Goal: Task Accomplishment & Management: Use online tool/utility

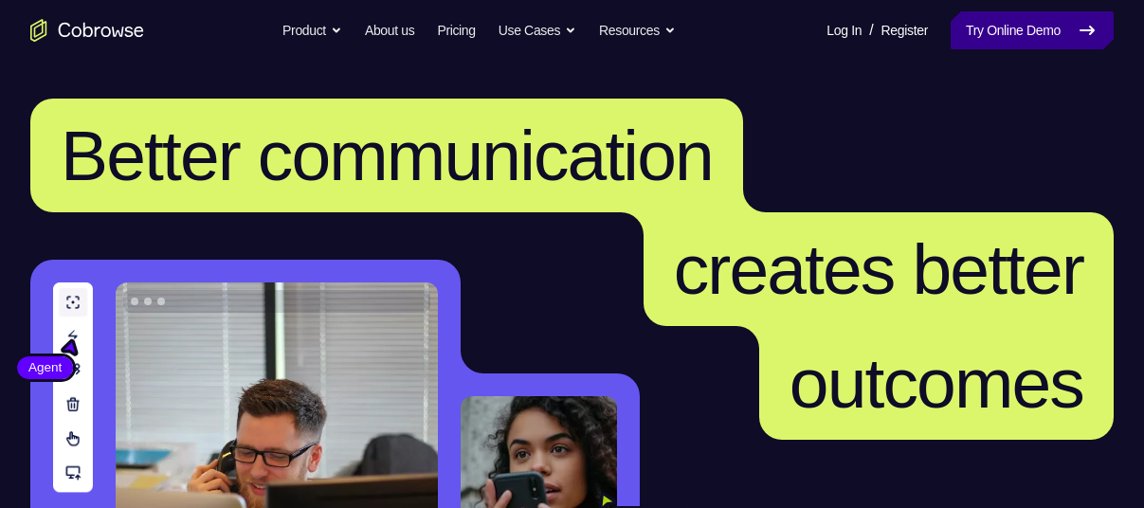
click at [960, 37] on link "Try Online Demo" at bounding box center [1031, 30] width 163 height 38
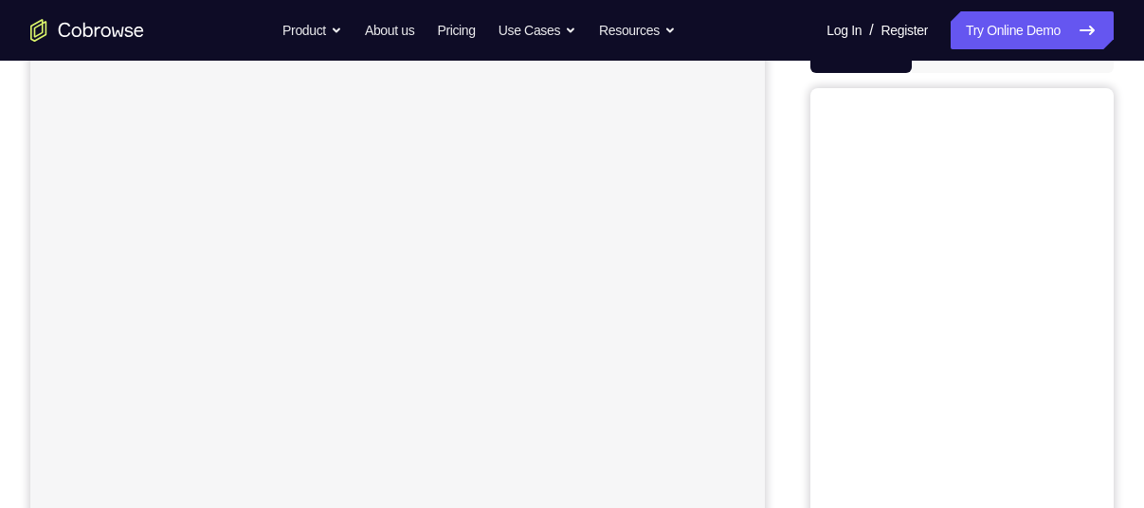
scroll to position [171, 0]
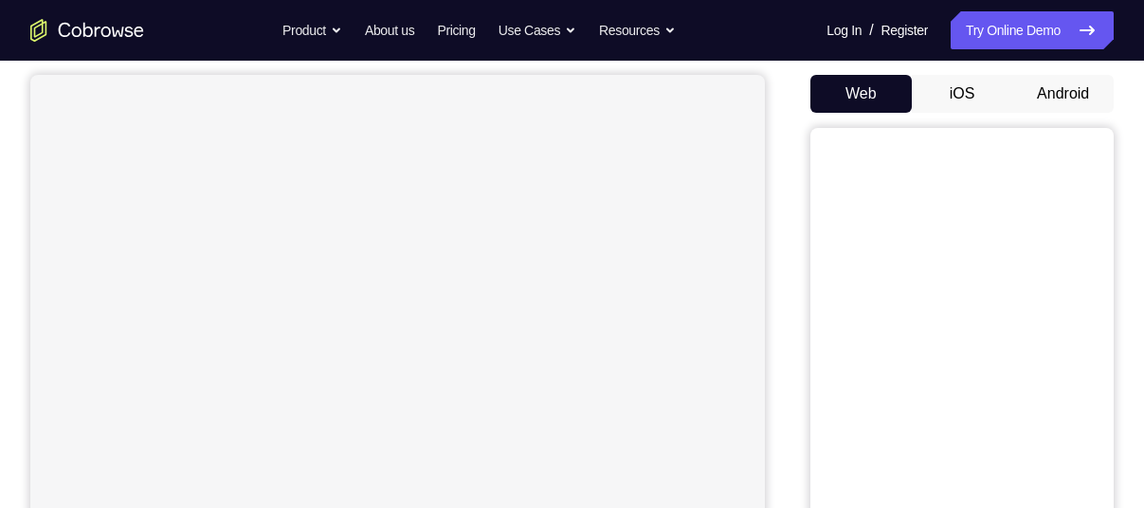
click at [1060, 92] on button "Android" at bounding box center [1062, 94] width 101 height 38
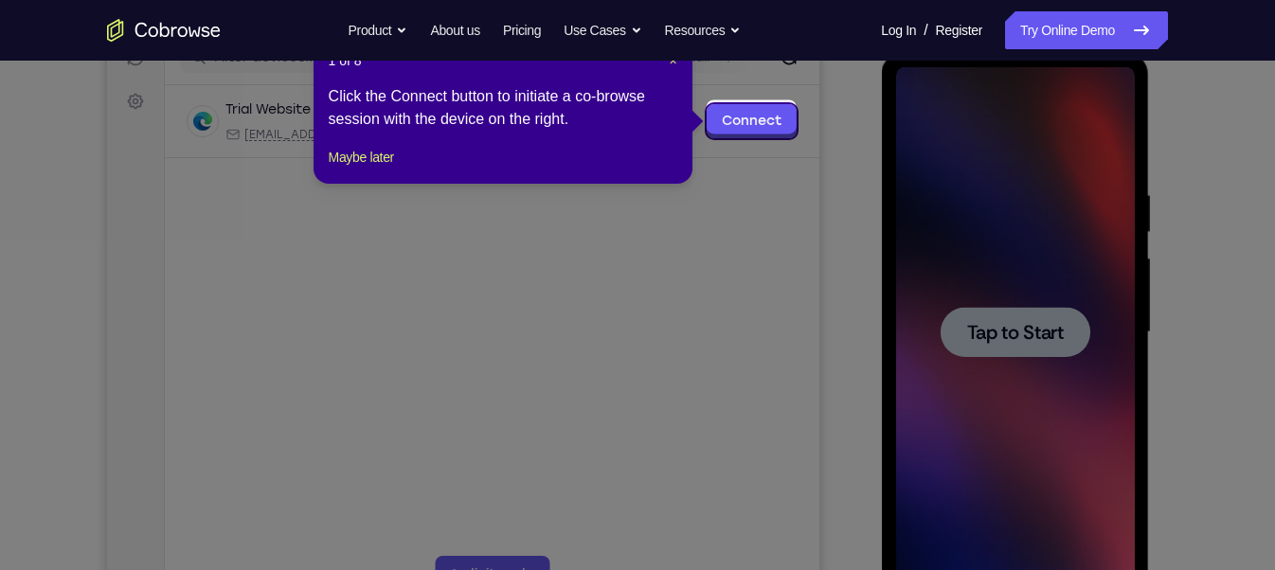
scroll to position [265, 0]
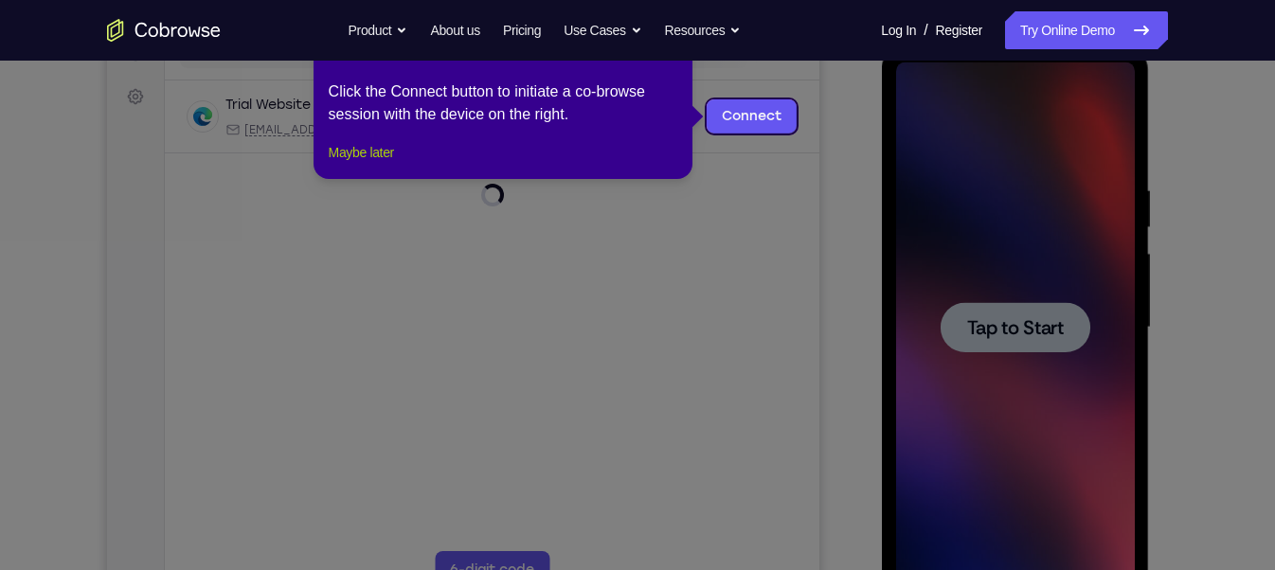
click at [389, 164] on button "Maybe later" at bounding box center [361, 152] width 65 height 23
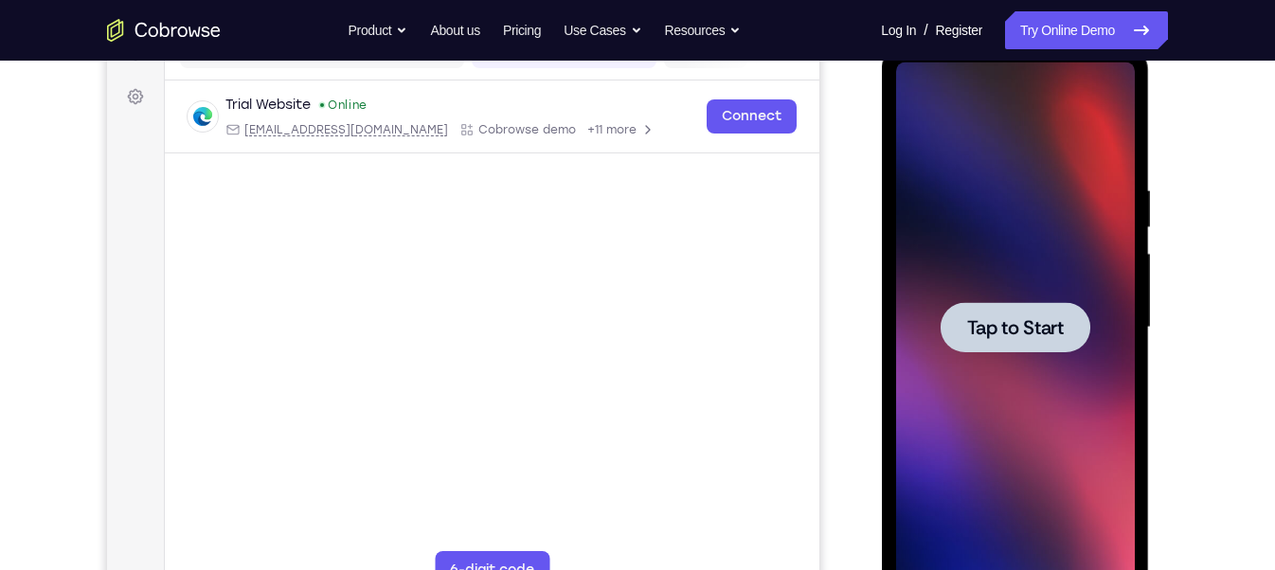
scroll to position [246, 0]
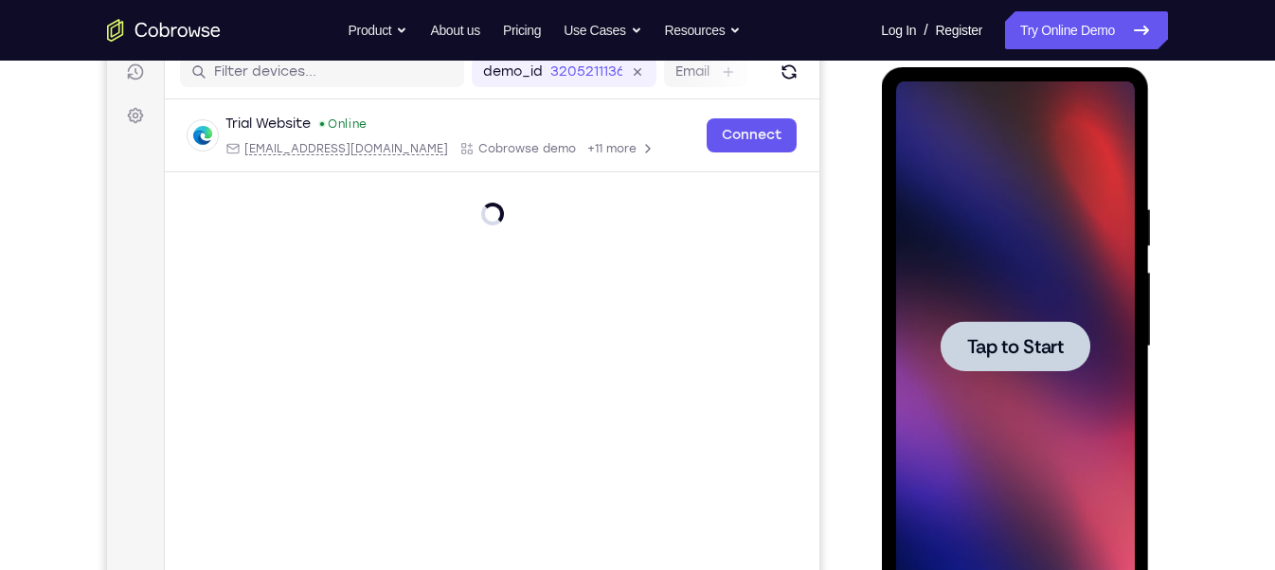
click at [1055, 317] on div at bounding box center [1014, 346] width 239 height 531
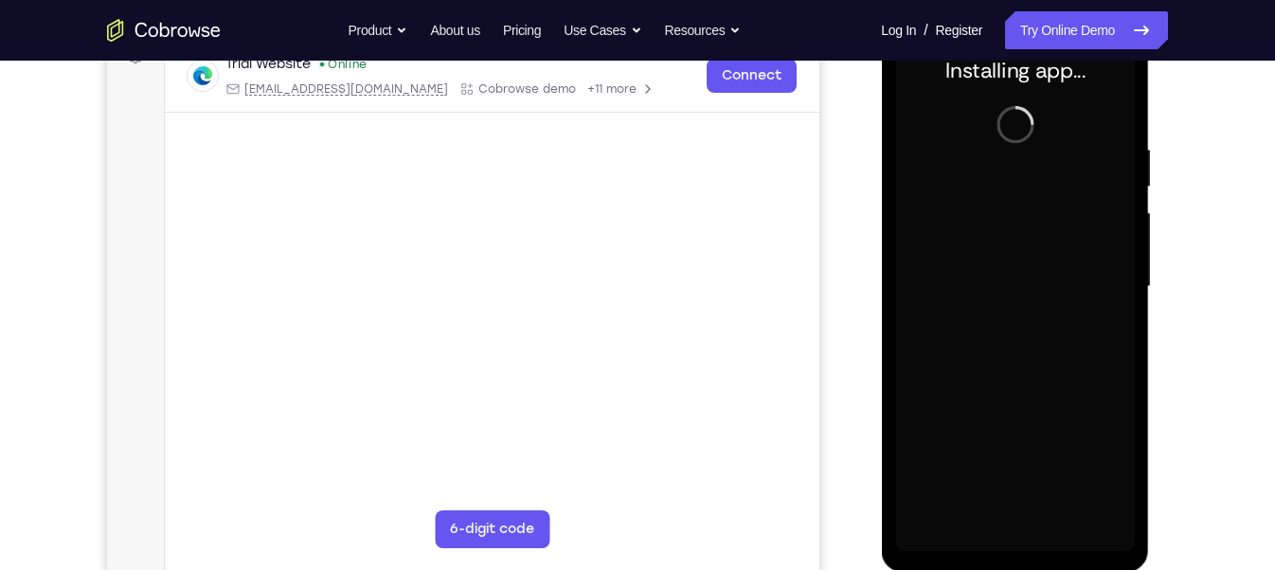
scroll to position [305, 0]
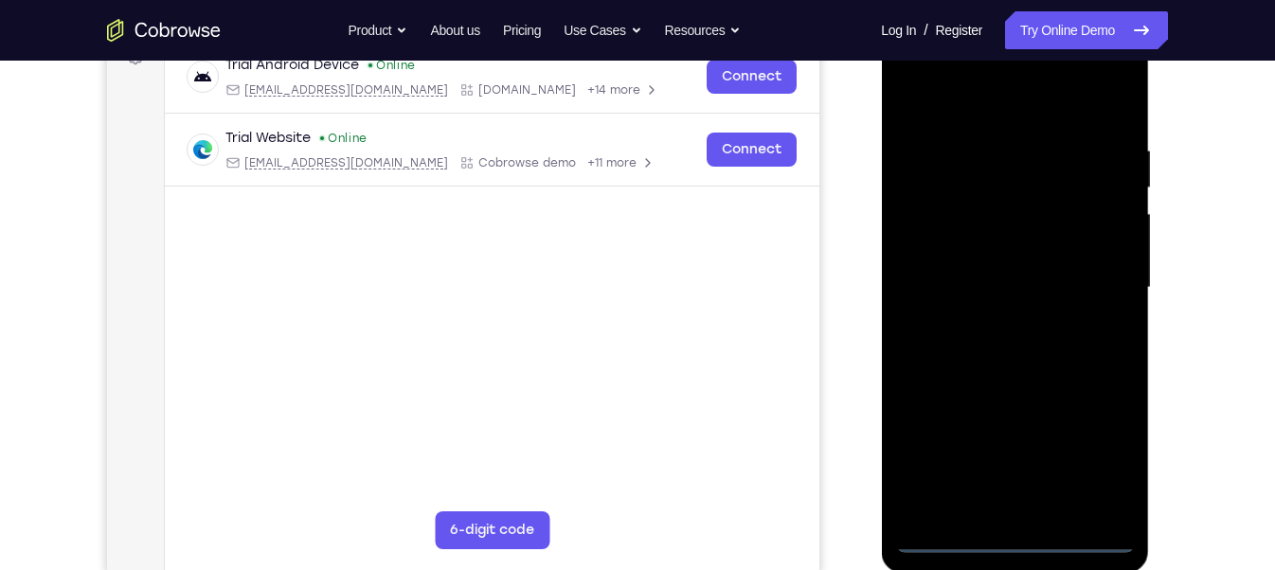
click at [1014, 507] on div at bounding box center [1014, 288] width 239 height 531
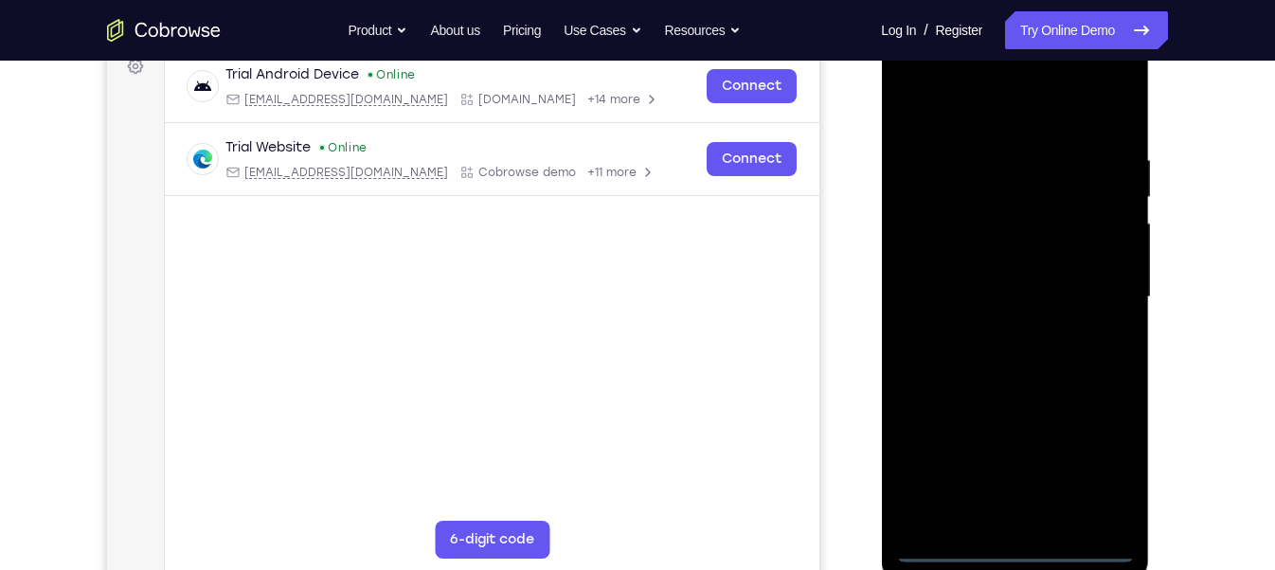
scroll to position [295, 0]
click at [1098, 475] on div at bounding box center [1014, 298] width 239 height 531
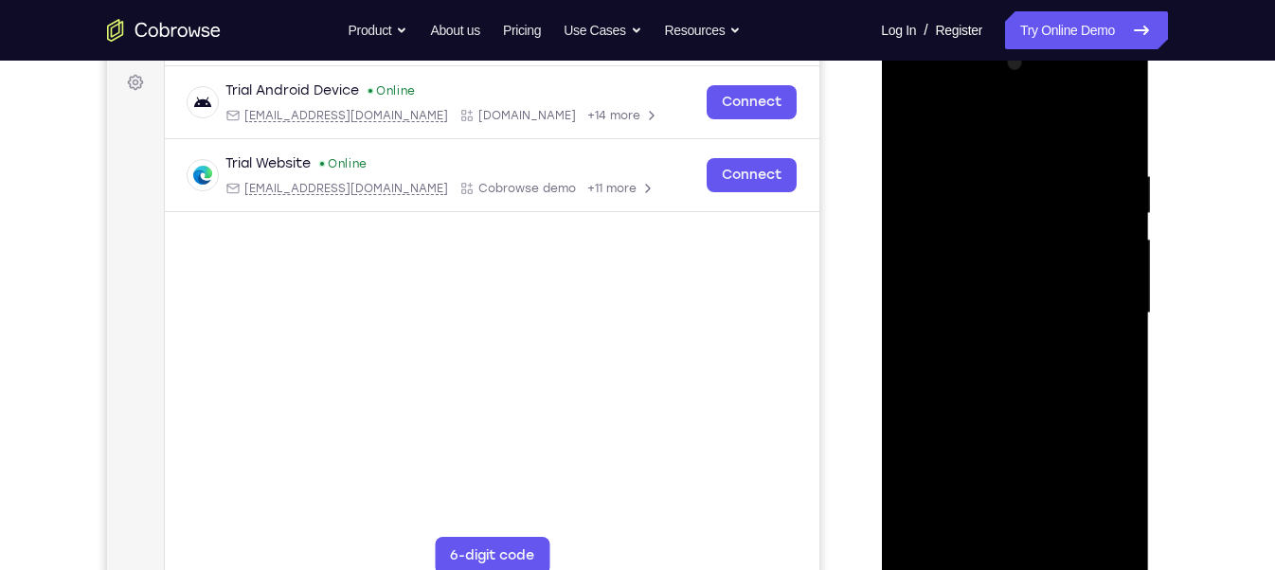
scroll to position [279, 0]
click at [916, 89] on div at bounding box center [1014, 314] width 239 height 531
click at [1091, 306] on div at bounding box center [1014, 314] width 239 height 531
click at [996, 347] on div at bounding box center [1014, 314] width 239 height 531
click at [996, 287] on div at bounding box center [1014, 314] width 239 height 531
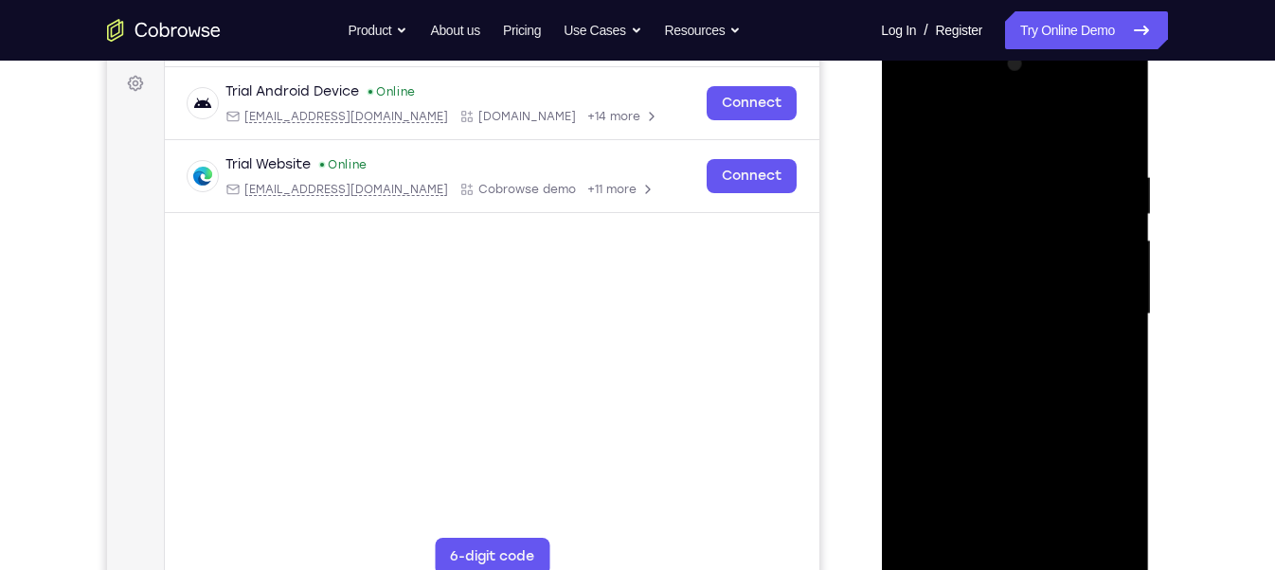
click at [992, 273] on div at bounding box center [1014, 314] width 239 height 531
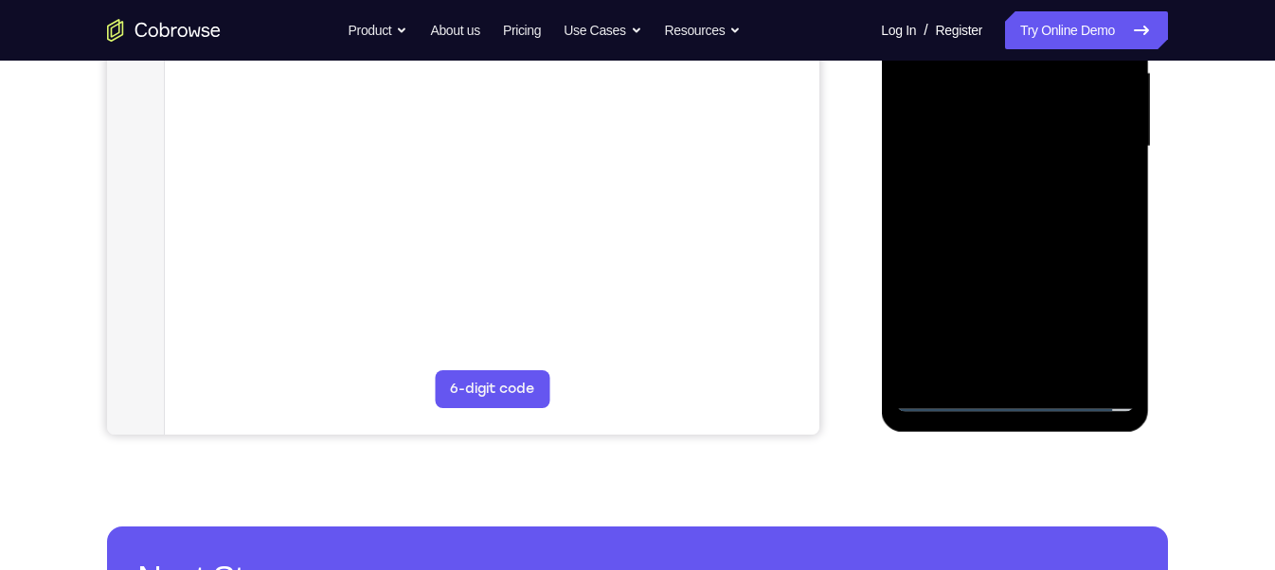
scroll to position [335, 0]
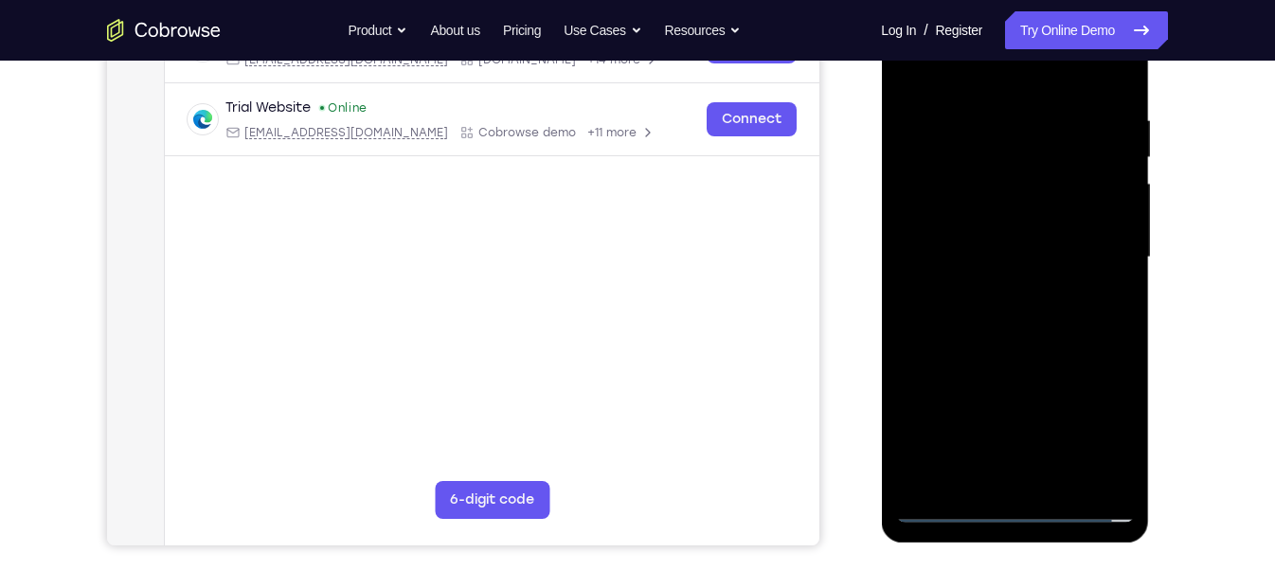
click at [1012, 218] on div at bounding box center [1014, 257] width 239 height 531
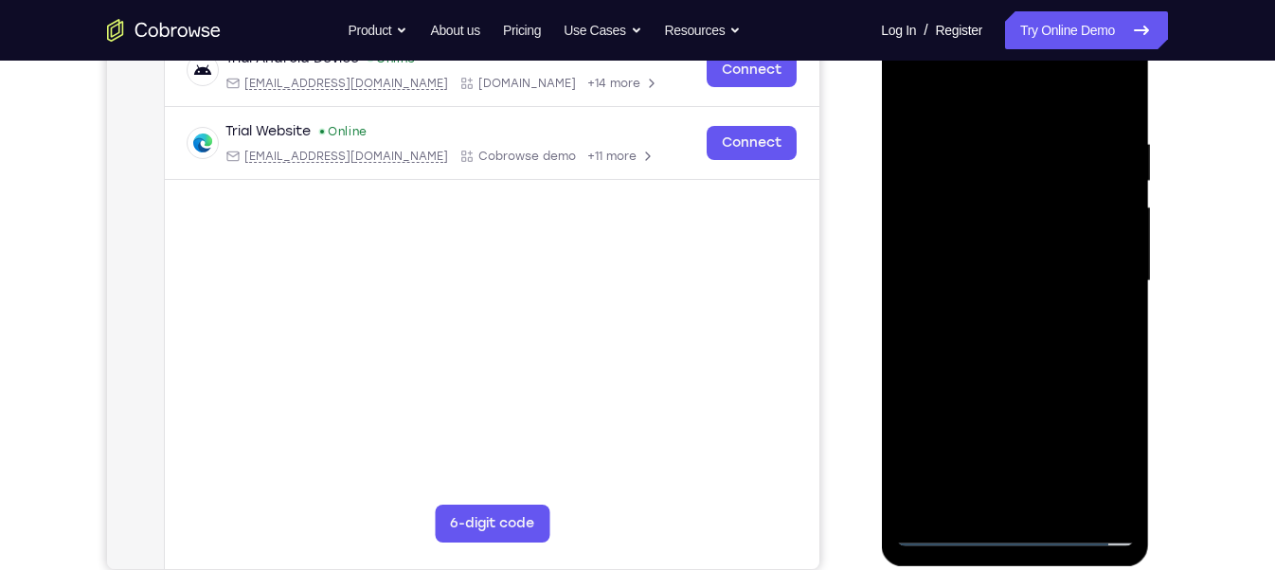
scroll to position [306, 0]
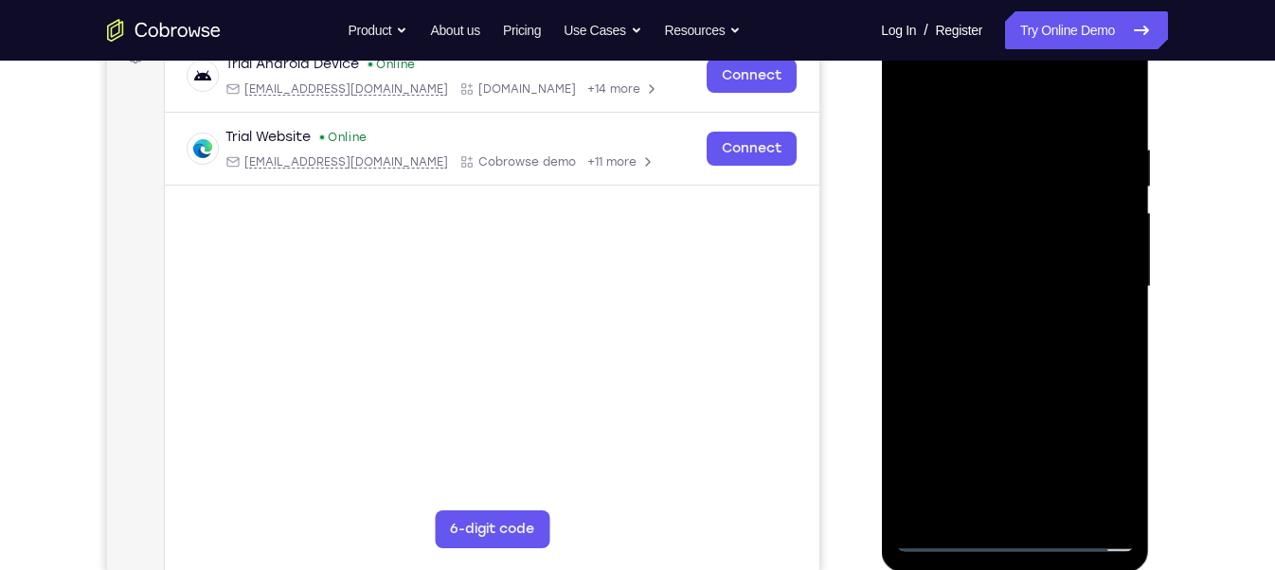
click at [992, 280] on div at bounding box center [1014, 287] width 239 height 531
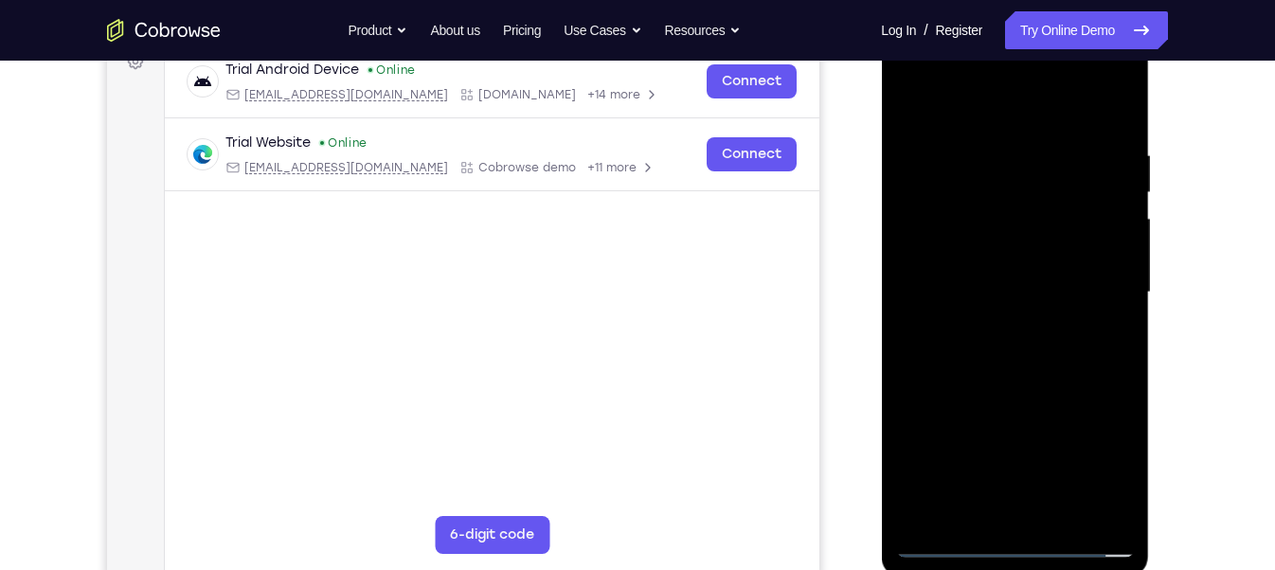
click at [1019, 352] on div at bounding box center [1014, 292] width 239 height 531
click at [1012, 337] on div at bounding box center [1014, 292] width 239 height 531
click at [1110, 139] on div at bounding box center [1014, 292] width 239 height 531
click at [1120, 137] on div at bounding box center [1014, 292] width 239 height 531
click at [1036, 357] on div at bounding box center [1014, 292] width 239 height 531
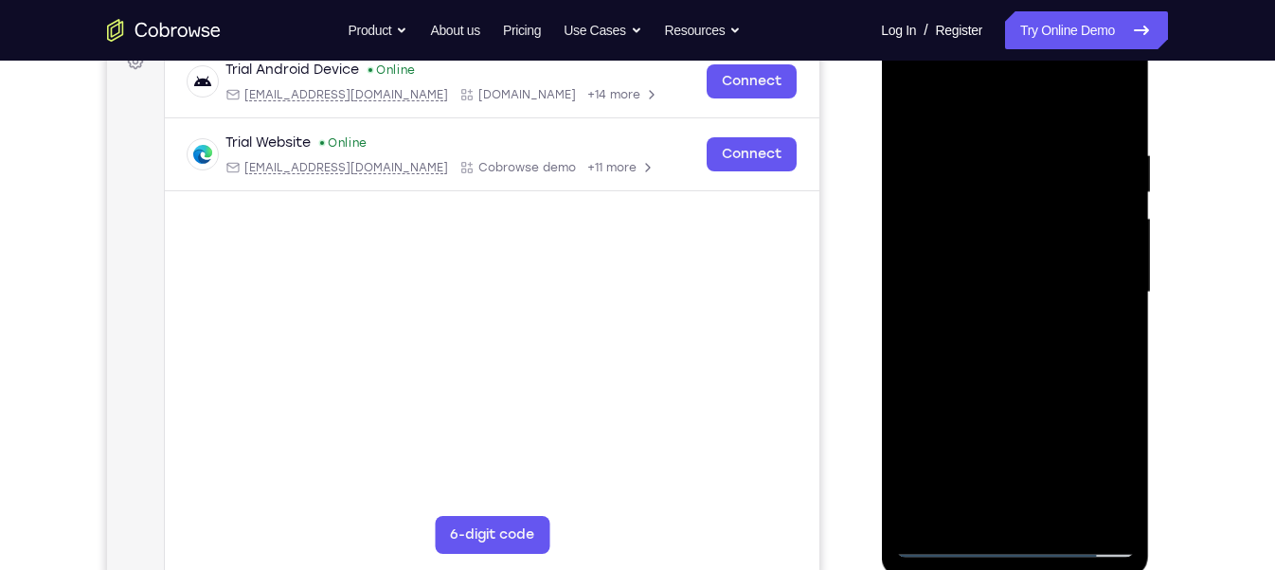
drag, startPoint x: 1050, startPoint y: 192, endPoint x: 1053, endPoint y: 388, distance: 195.2
click at [1053, 377] on div at bounding box center [1014, 292] width 239 height 531
drag, startPoint x: 1053, startPoint y: 388, endPoint x: 1055, endPoint y: 411, distance: 23.8
click at [1055, 411] on div at bounding box center [1014, 292] width 239 height 531
drag, startPoint x: 1046, startPoint y: 157, endPoint x: 1027, endPoint y: 120, distance: 41.5
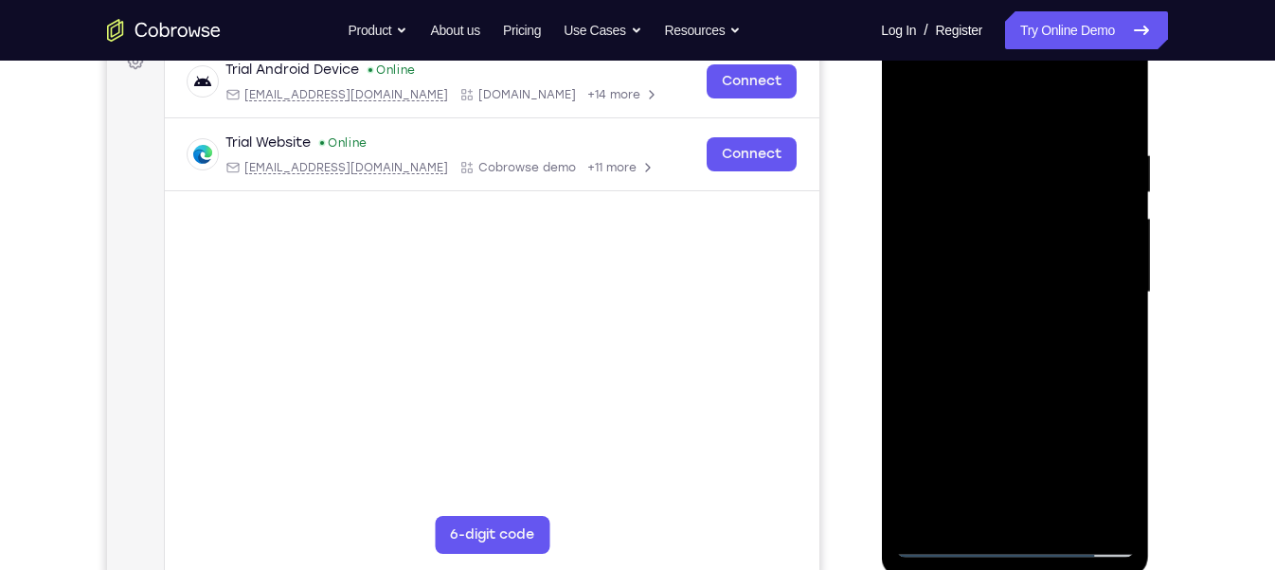
click at [1027, 120] on div at bounding box center [1014, 292] width 239 height 531
click at [1050, 380] on div at bounding box center [1014, 292] width 239 height 531
drag, startPoint x: 1025, startPoint y: 115, endPoint x: 1036, endPoint y: 21, distance: 94.4
click at [1036, 21] on div at bounding box center [1015, 295] width 268 height 565
click at [1057, 507] on div at bounding box center [1014, 292] width 239 height 531
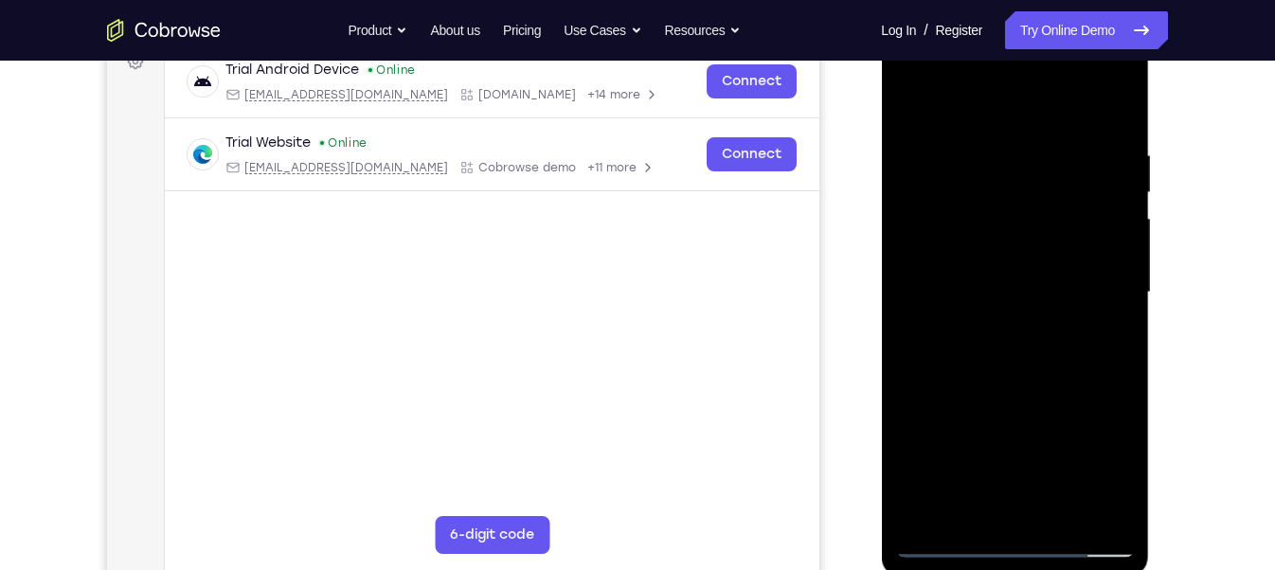
click at [1020, 394] on div at bounding box center [1014, 292] width 239 height 531
click at [1088, 275] on div at bounding box center [1014, 292] width 239 height 531
drag, startPoint x: 1017, startPoint y: 451, endPoint x: 1020, endPoint y: 426, distance: 24.8
click at [1020, 426] on div at bounding box center [1014, 292] width 239 height 531
click at [1003, 507] on div at bounding box center [1014, 292] width 239 height 531
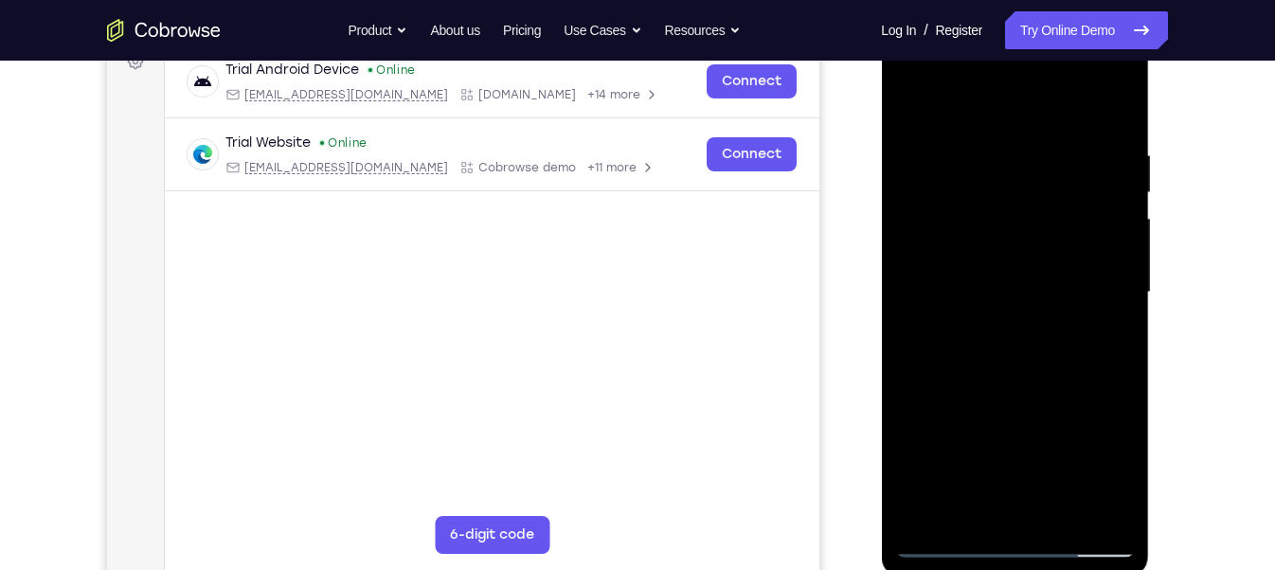
click at [912, 105] on div at bounding box center [1014, 292] width 239 height 531
click at [914, 93] on div at bounding box center [1014, 292] width 239 height 531
click at [1117, 99] on div at bounding box center [1014, 292] width 239 height 531
click at [1055, 164] on div at bounding box center [1014, 292] width 239 height 531
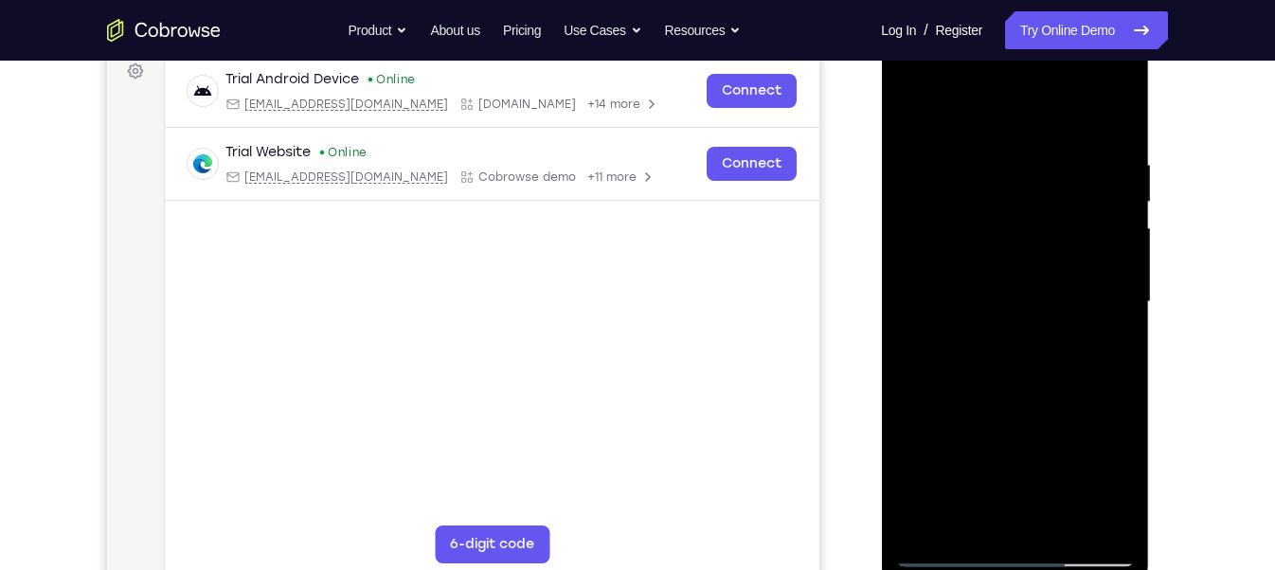
scroll to position [289, 0]
click at [1055, 168] on div at bounding box center [1014, 304] width 239 height 531
click at [911, 109] on div at bounding box center [1014, 304] width 239 height 531
click at [1120, 116] on div at bounding box center [1014, 304] width 239 height 531
click at [1068, 168] on div at bounding box center [1014, 304] width 239 height 531
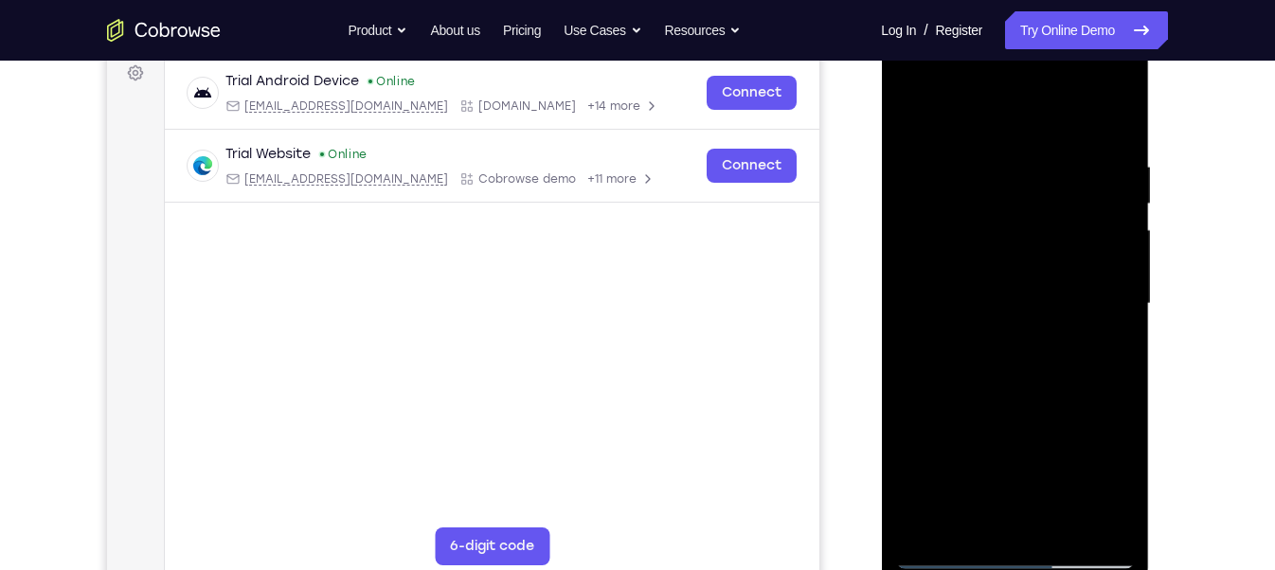
click at [1062, 176] on div at bounding box center [1014, 304] width 239 height 531
click at [1103, 507] on div at bounding box center [1014, 304] width 239 height 531
drag, startPoint x: 1037, startPoint y: 424, endPoint x: 1050, endPoint y: 567, distance: 143.7
click at [1050, 507] on div at bounding box center [1014, 304] width 239 height 531
click at [926, 507] on div at bounding box center [1014, 304] width 239 height 531
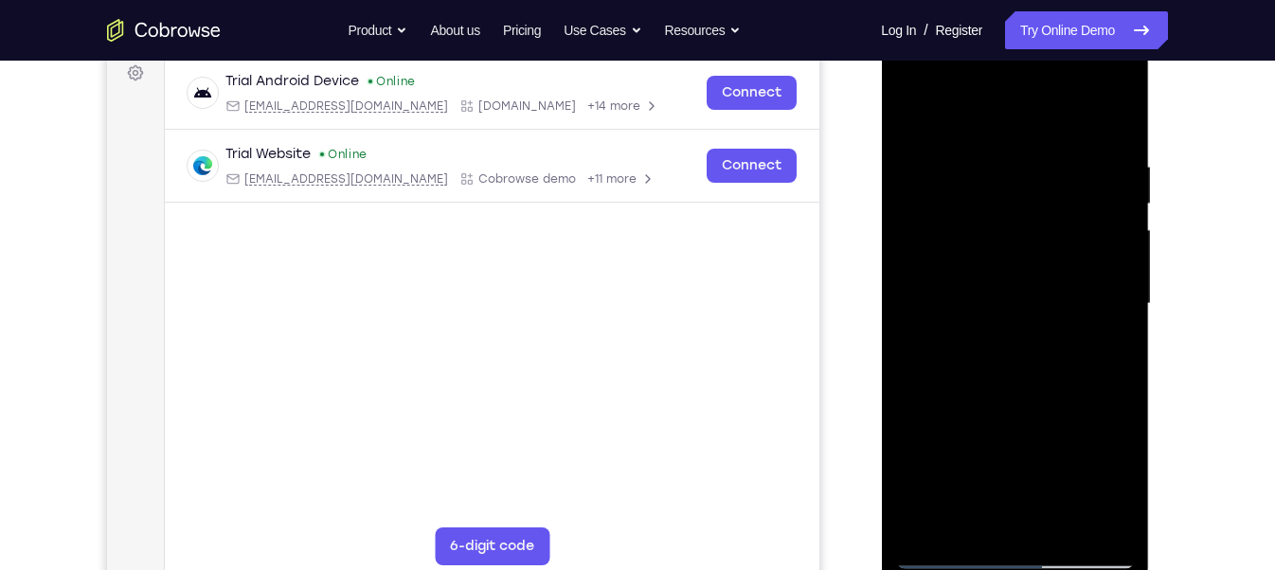
click at [1123, 101] on div at bounding box center [1014, 304] width 239 height 531
click at [1012, 194] on div at bounding box center [1014, 304] width 239 height 531
click at [948, 203] on div at bounding box center [1014, 304] width 239 height 531
drag, startPoint x: 995, startPoint y: 432, endPoint x: 1022, endPoint y: 277, distance: 157.8
click at [1022, 277] on div at bounding box center [1014, 304] width 239 height 531
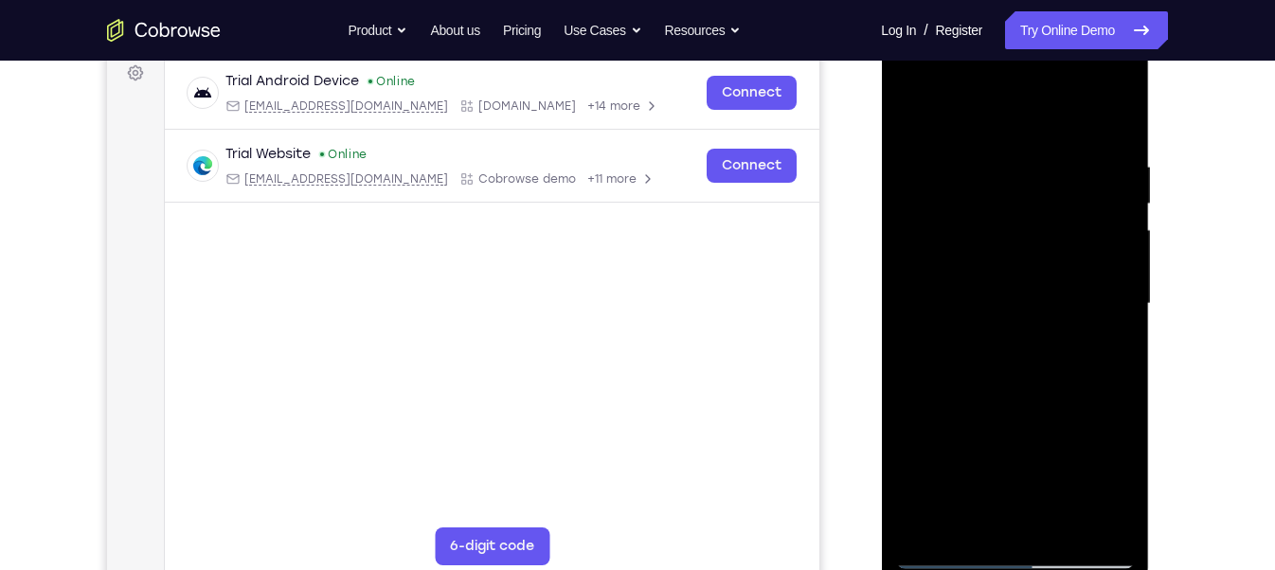
click at [963, 292] on div at bounding box center [1014, 304] width 239 height 531
drag, startPoint x: 1044, startPoint y: 275, endPoint x: 1040, endPoint y: 375, distance: 100.5
click at [1040, 375] on div at bounding box center [1014, 304] width 239 height 531
click at [1119, 290] on div at bounding box center [1014, 304] width 239 height 531
click at [1122, 288] on div at bounding box center [1014, 304] width 239 height 531
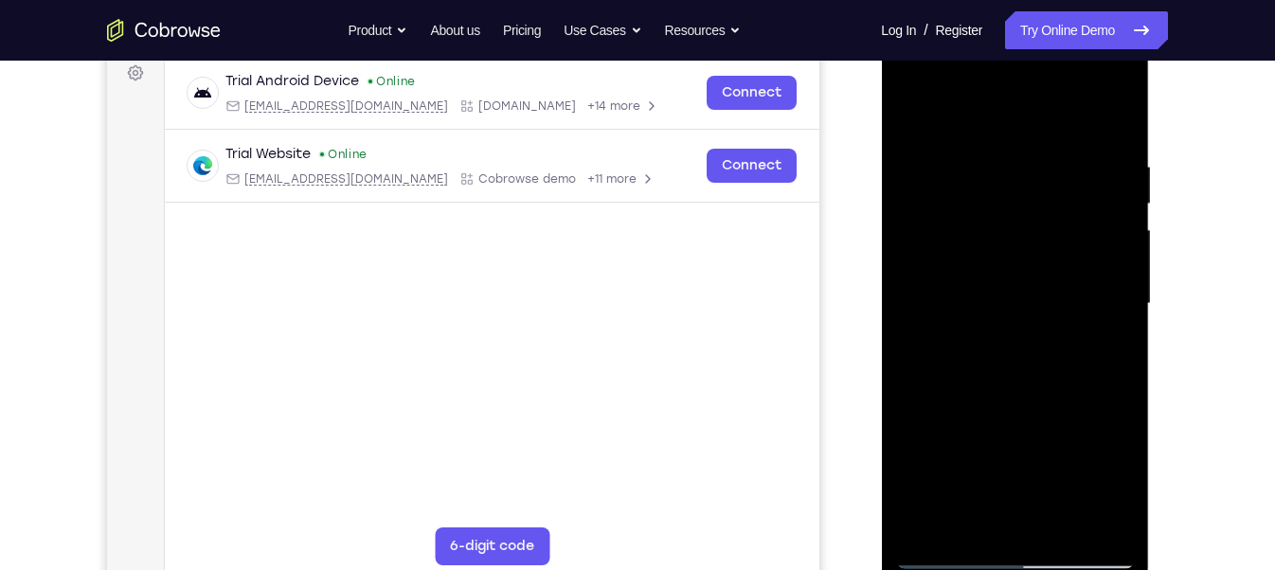
click at [1116, 290] on div at bounding box center [1014, 304] width 239 height 531
click at [919, 109] on div at bounding box center [1014, 304] width 239 height 531
click at [911, 104] on div at bounding box center [1014, 304] width 239 height 531
click at [912, 109] on div at bounding box center [1014, 304] width 239 height 531
click at [925, 507] on div at bounding box center [1014, 304] width 239 height 531
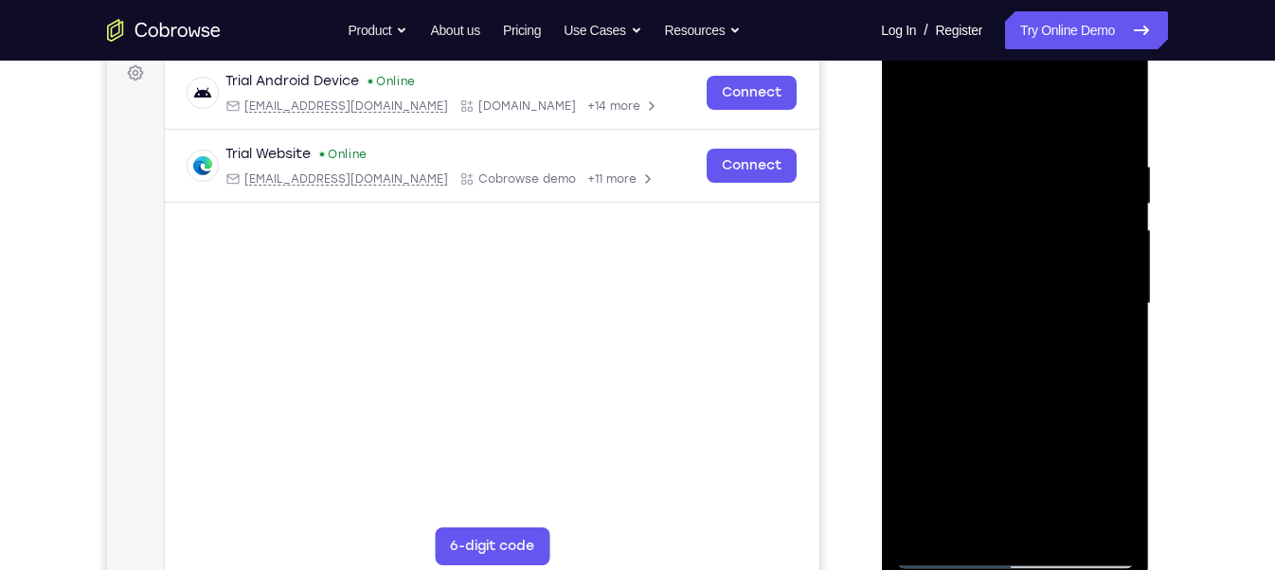
drag, startPoint x: 1003, startPoint y: 419, endPoint x: 1047, endPoint y: 227, distance: 196.3
click at [1047, 227] on div at bounding box center [1014, 304] width 239 height 531
drag, startPoint x: 1055, startPoint y: 365, endPoint x: 1074, endPoint y: 256, distance: 110.8
click at [1074, 256] on div at bounding box center [1014, 304] width 239 height 531
click at [995, 159] on div at bounding box center [1014, 304] width 239 height 531
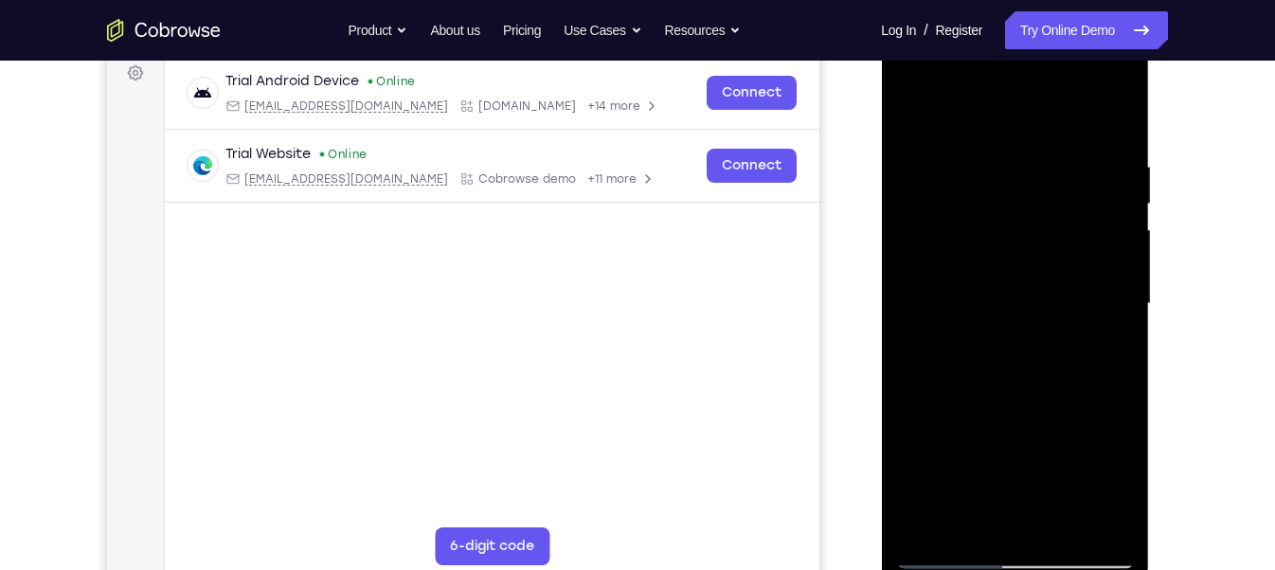
scroll to position [235, 0]
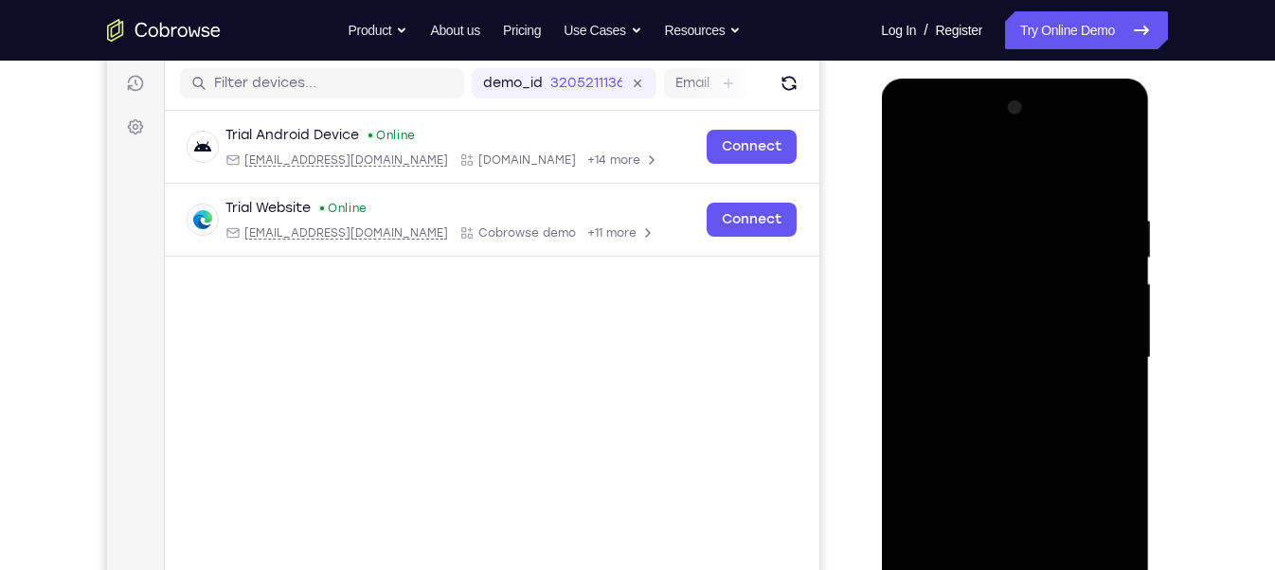
drag, startPoint x: 1028, startPoint y: 370, endPoint x: 1044, endPoint y: 278, distance: 94.2
click at [1044, 278] on div at bounding box center [1014, 358] width 239 height 531
drag, startPoint x: 1044, startPoint y: 442, endPoint x: 1050, endPoint y: 273, distance: 169.7
click at [1050, 273] on div at bounding box center [1014, 358] width 239 height 531
drag, startPoint x: 1092, startPoint y: 532, endPoint x: 1074, endPoint y: 346, distance: 187.6
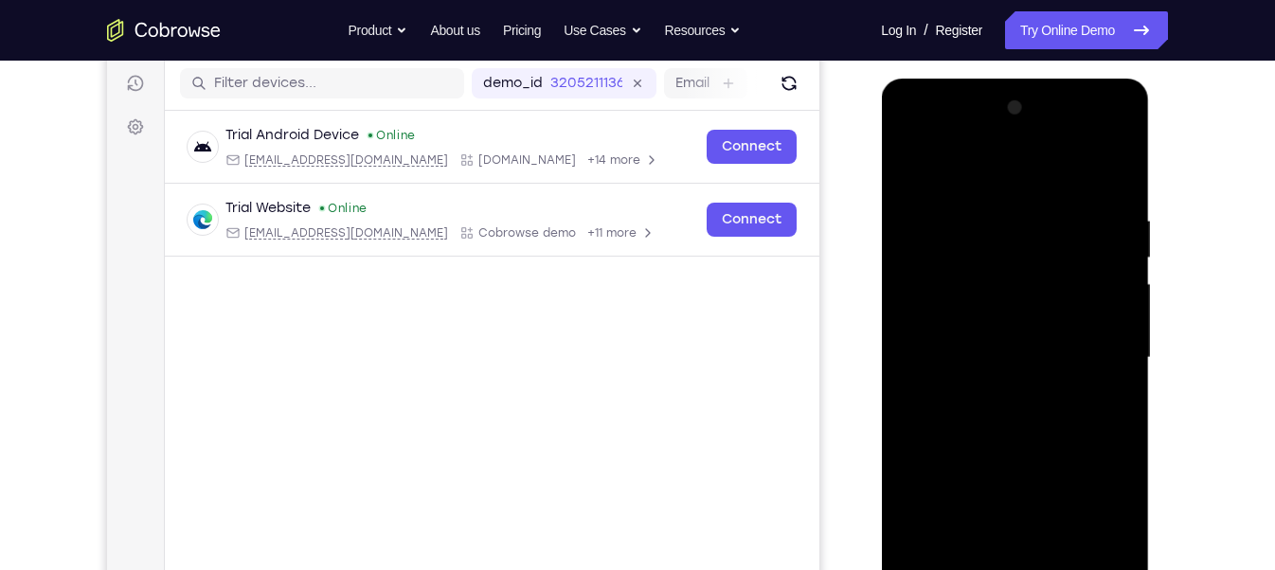
click at [1074, 346] on div at bounding box center [1014, 358] width 239 height 531
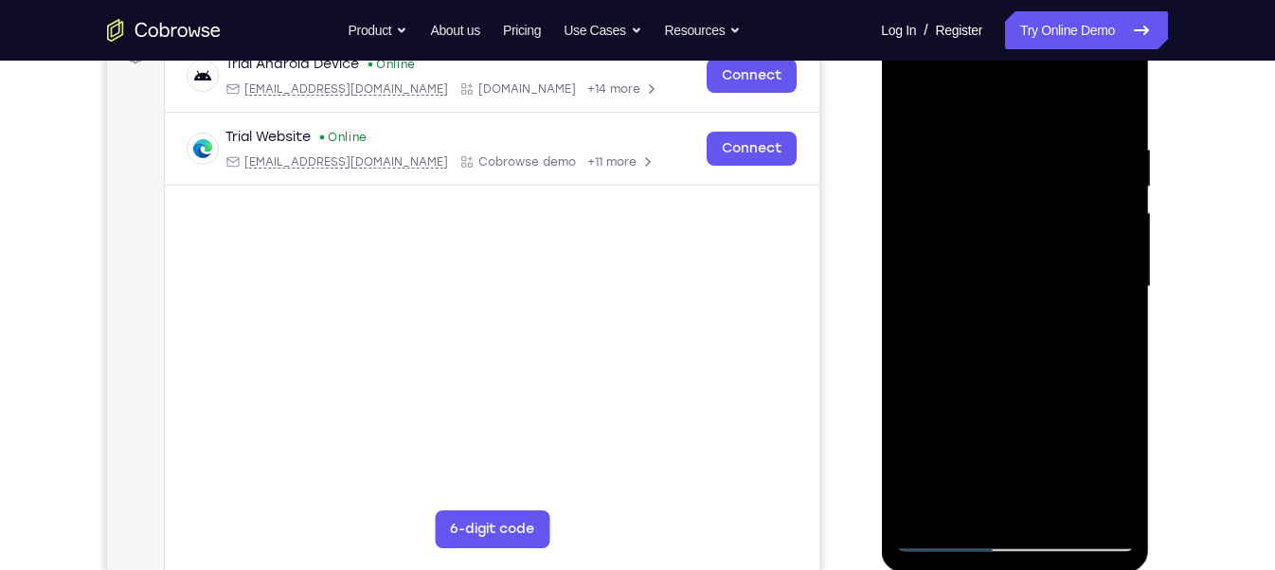
scroll to position [305, 0]
drag, startPoint x: 1018, startPoint y: 429, endPoint x: 1020, endPoint y: 299, distance: 129.8
click at [1020, 299] on div at bounding box center [1014, 288] width 239 height 531
drag, startPoint x: 1023, startPoint y: 374, endPoint x: 1040, endPoint y: 155, distance: 219.5
click at [1040, 155] on div at bounding box center [1014, 288] width 239 height 531
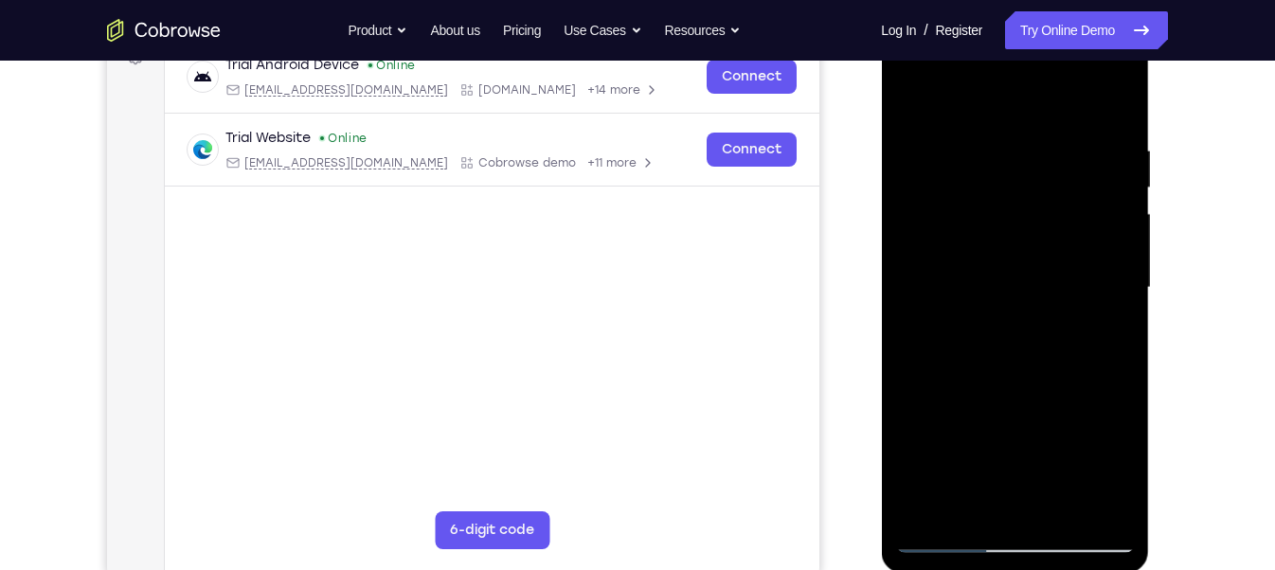
drag, startPoint x: 1038, startPoint y: 385, endPoint x: 1031, endPoint y: 243, distance: 142.3
click at [1031, 243] on div at bounding box center [1014, 288] width 239 height 531
drag, startPoint x: 999, startPoint y: 410, endPoint x: 1063, endPoint y: 83, distance: 333.2
click at [1063, 83] on div at bounding box center [1014, 288] width 239 height 531
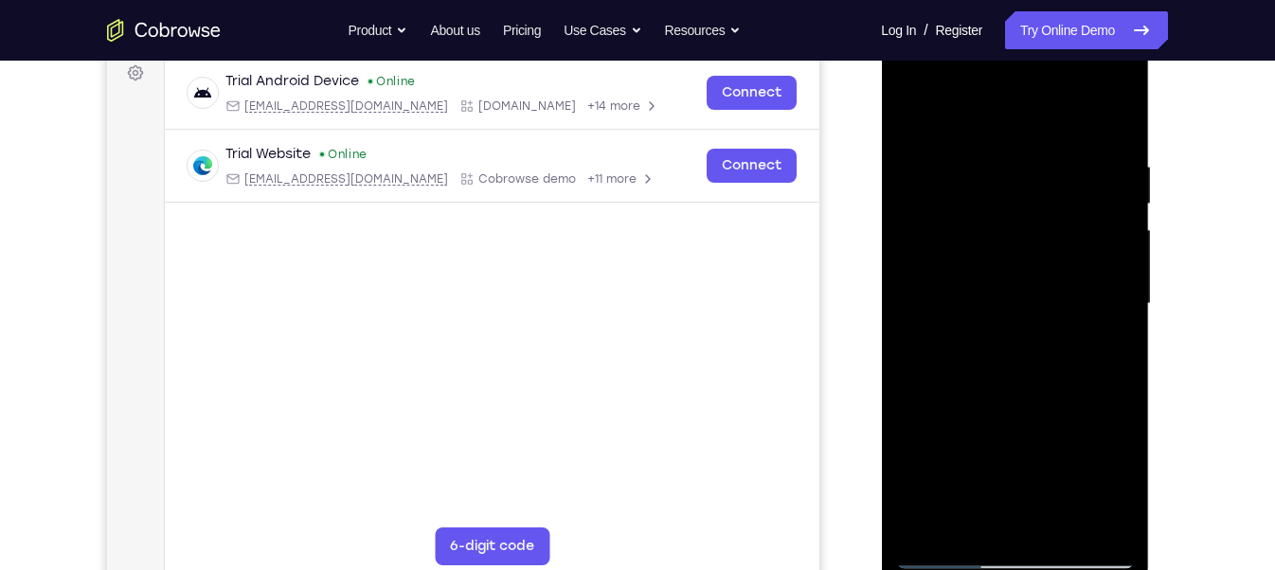
scroll to position [289, 0]
drag, startPoint x: 1052, startPoint y: 384, endPoint x: 1065, endPoint y: 259, distance: 125.8
click at [1065, 259] on div at bounding box center [1014, 304] width 239 height 531
drag, startPoint x: 1049, startPoint y: 418, endPoint x: 1062, endPoint y: 229, distance: 189.0
click at [1062, 229] on div at bounding box center [1014, 304] width 239 height 531
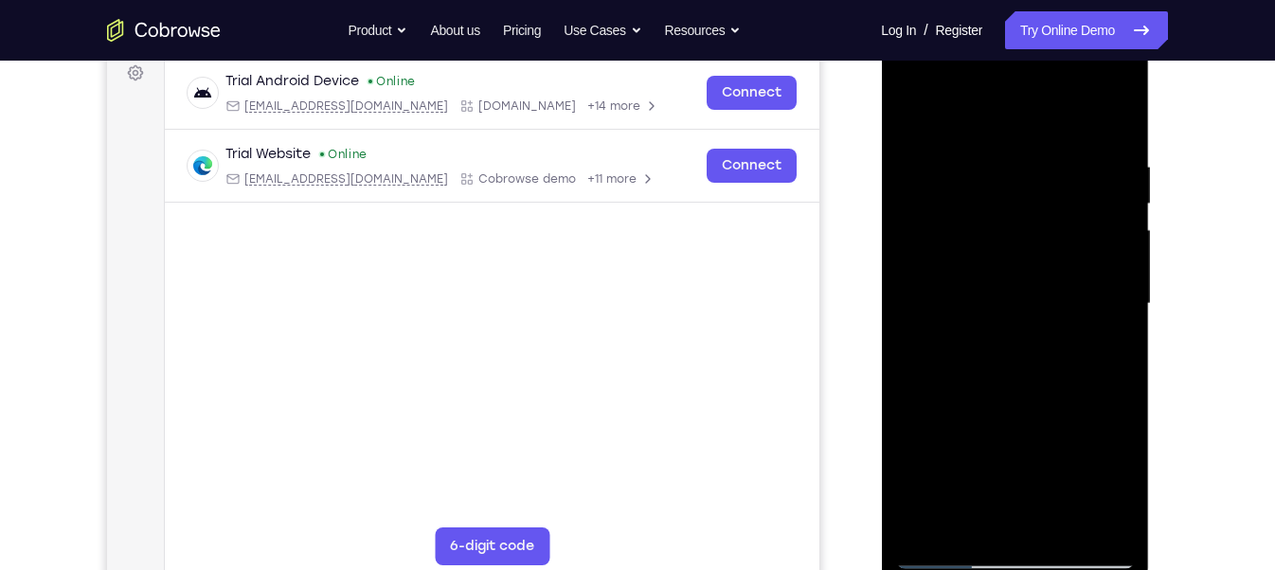
click at [1125, 295] on div at bounding box center [1014, 304] width 239 height 531
click at [1124, 291] on div at bounding box center [1014, 304] width 239 height 531
click at [1074, 199] on div at bounding box center [1014, 304] width 239 height 531
drag, startPoint x: 1083, startPoint y: 240, endPoint x: 1085, endPoint y: 438, distance: 198.0
click at [1085, 438] on div at bounding box center [1014, 304] width 239 height 531
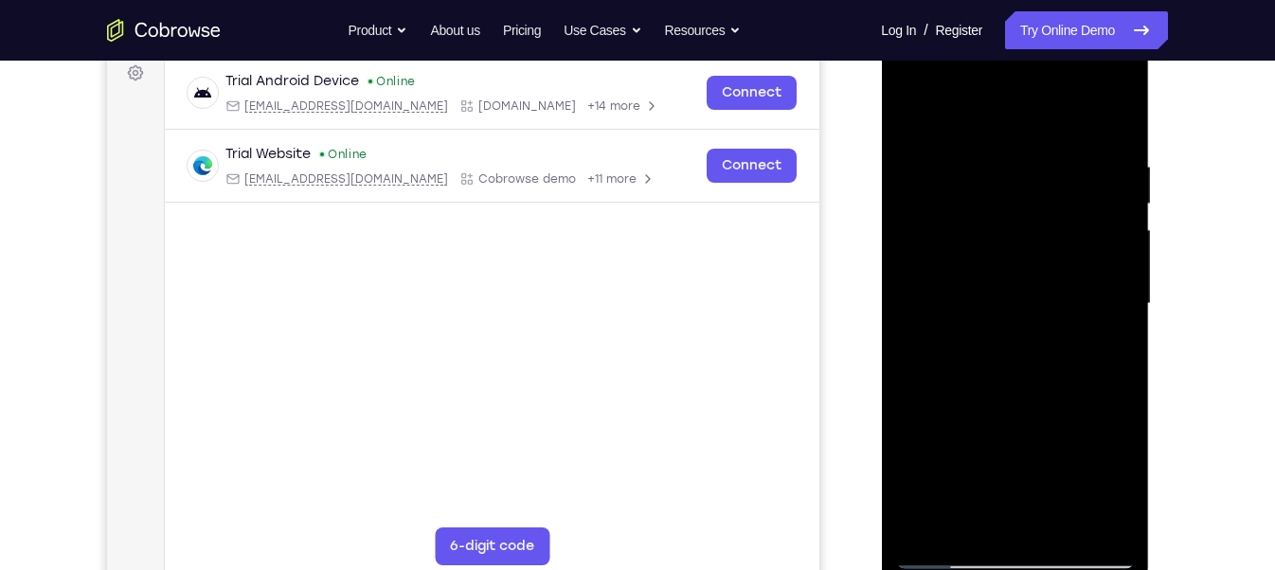
drag, startPoint x: 1054, startPoint y: 221, endPoint x: 1041, endPoint y: 410, distance: 189.9
click at [1041, 410] on div at bounding box center [1014, 304] width 239 height 531
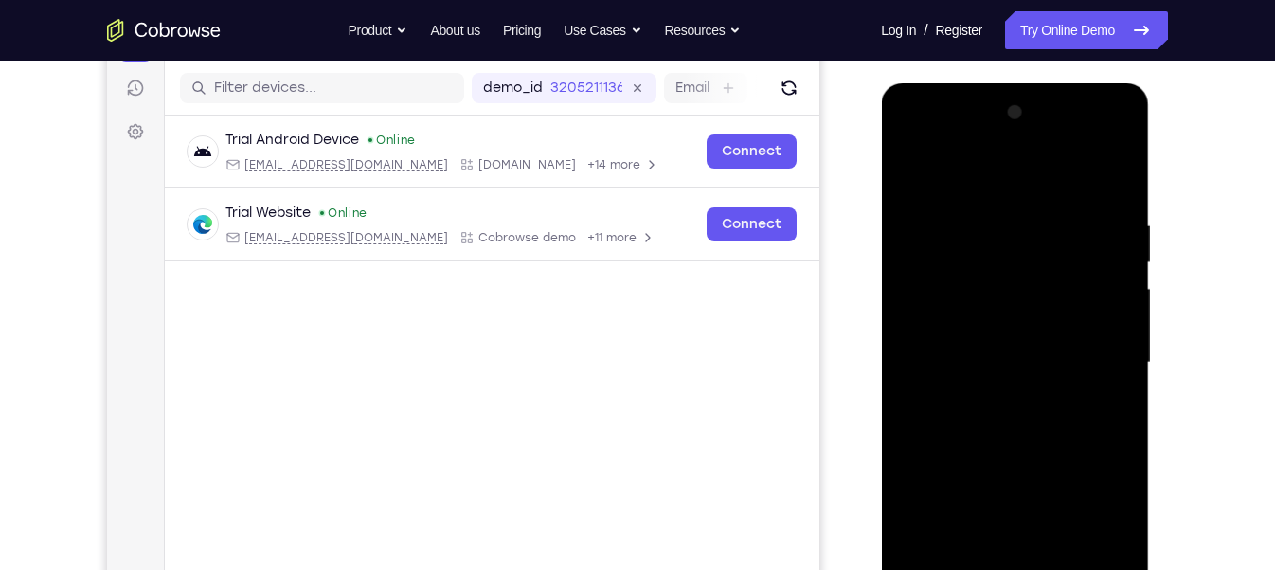
scroll to position [232, 0]
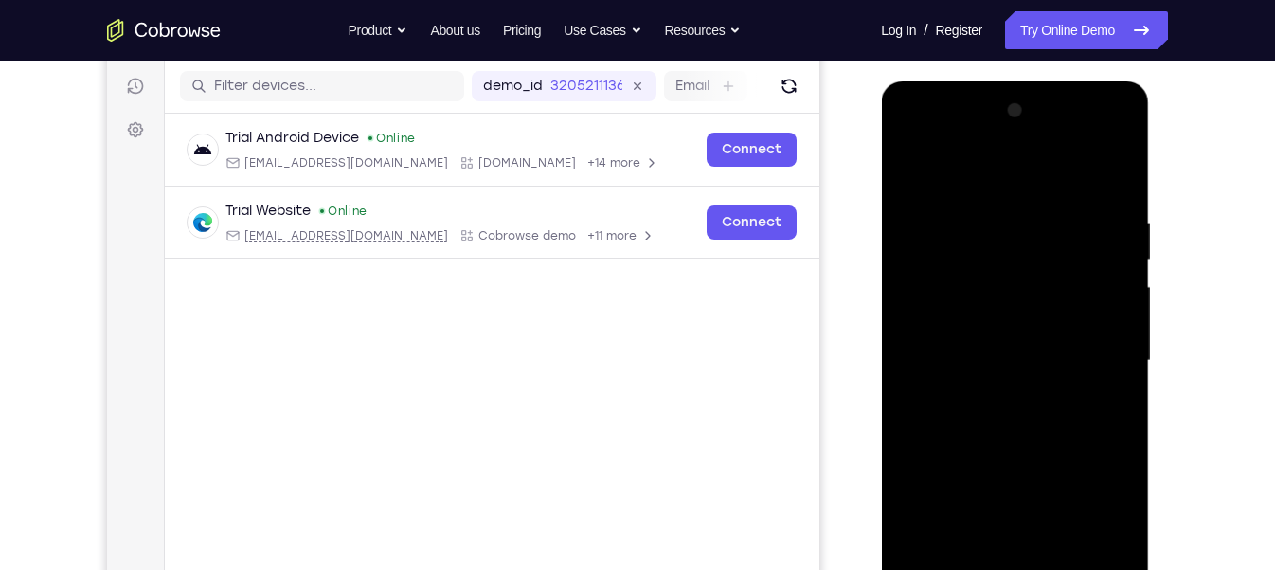
drag, startPoint x: 1065, startPoint y: 482, endPoint x: 1099, endPoint y: 211, distance: 273.1
click at [1099, 211] on div at bounding box center [1014, 361] width 239 height 531
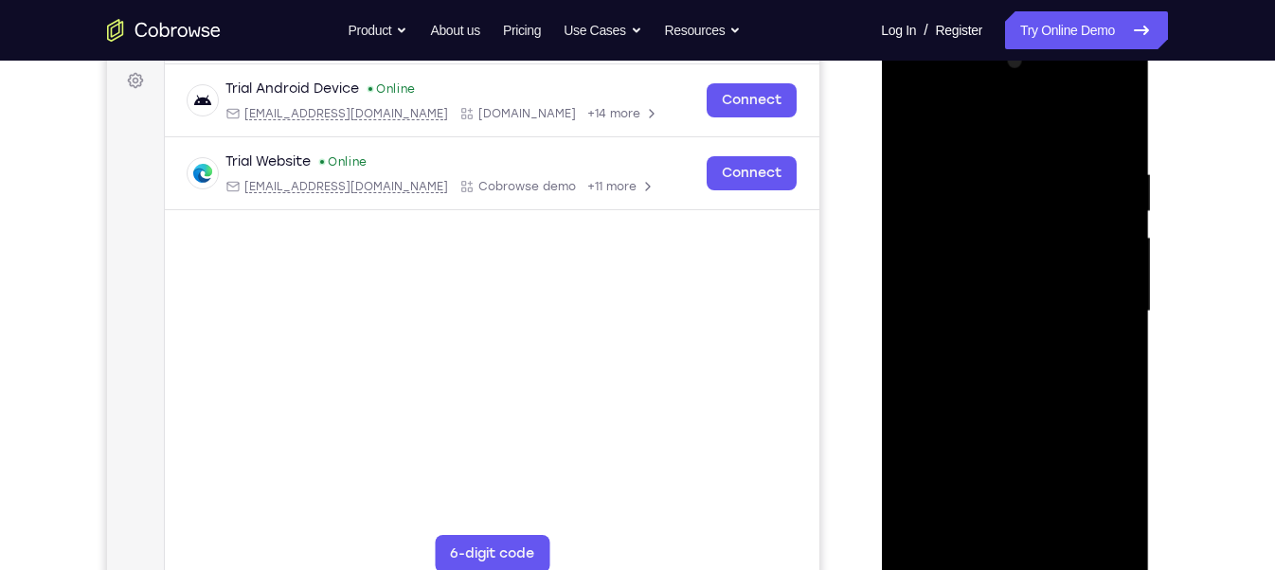
scroll to position [280, 0]
drag, startPoint x: 1104, startPoint y: 352, endPoint x: 1095, endPoint y: 476, distance: 124.4
click at [1095, 476] on div at bounding box center [1014, 312] width 239 height 531
drag, startPoint x: 1055, startPoint y: 260, endPoint x: 1038, endPoint y: 424, distance: 165.7
click at [1038, 424] on div at bounding box center [1014, 312] width 239 height 531
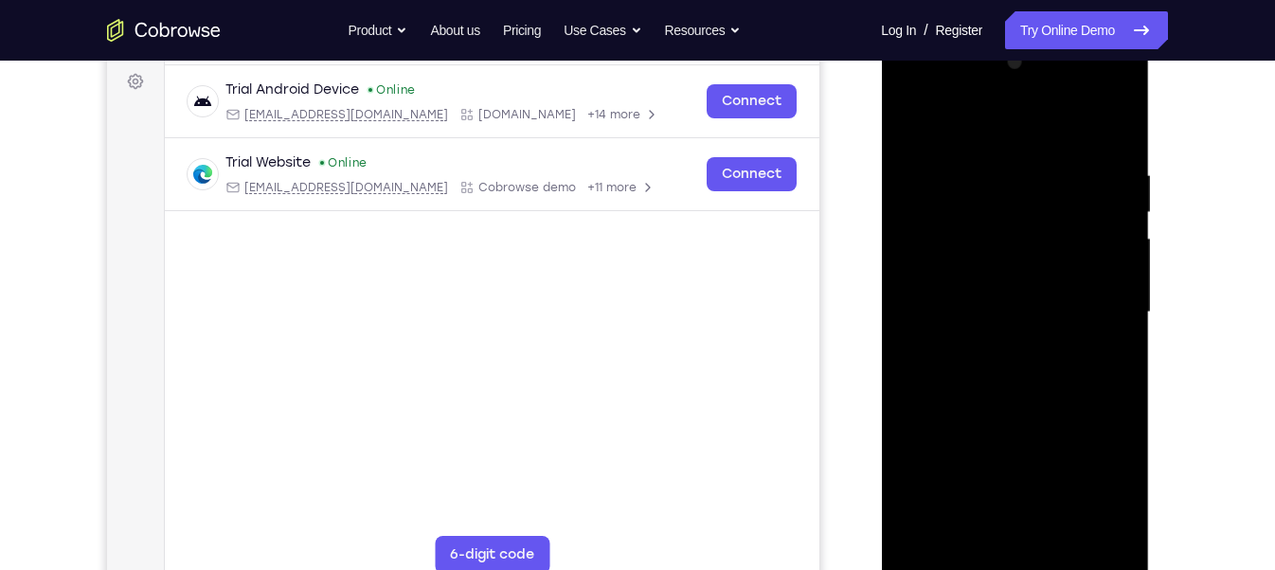
drag, startPoint x: 1078, startPoint y: 184, endPoint x: 1058, endPoint y: 419, distance: 235.8
click at [1058, 419] on div at bounding box center [1014, 312] width 239 height 531
drag, startPoint x: 1052, startPoint y: 436, endPoint x: 1084, endPoint y: 232, distance: 206.2
click at [1084, 232] on div at bounding box center [1014, 312] width 239 height 531
drag, startPoint x: 1090, startPoint y: 429, endPoint x: 1091, endPoint y: 289, distance: 140.2
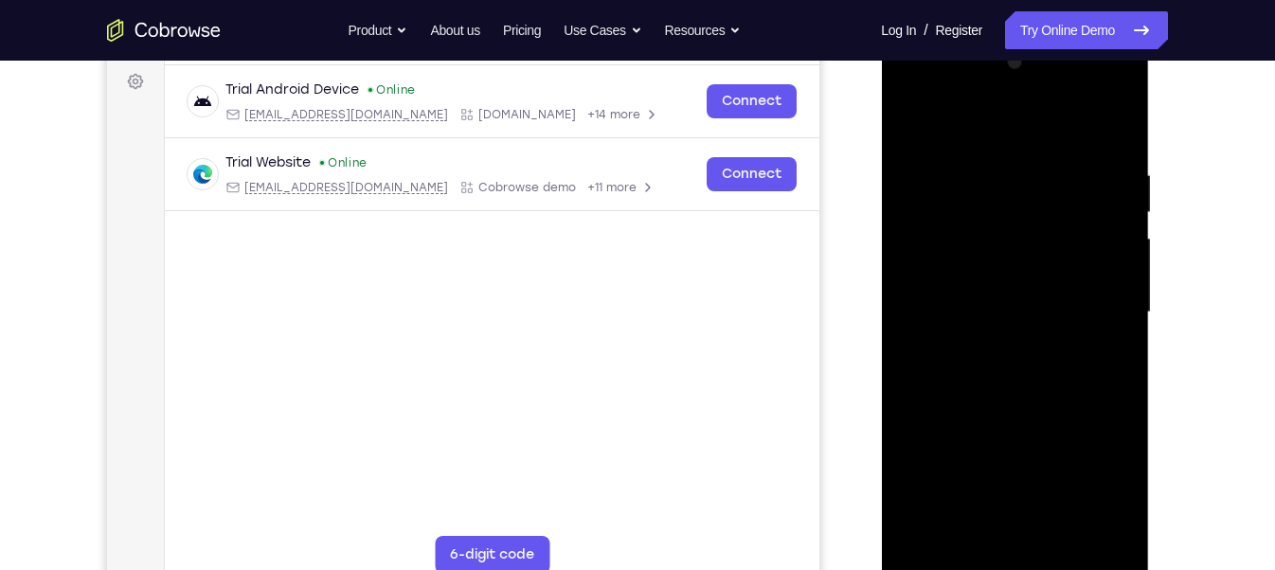
click at [1091, 289] on div at bounding box center [1014, 312] width 239 height 531
drag, startPoint x: 1010, startPoint y: 414, endPoint x: 969, endPoint y: 160, distance: 257.2
click at [969, 160] on div at bounding box center [1014, 312] width 239 height 531
drag, startPoint x: 1071, startPoint y: 357, endPoint x: 1097, endPoint y: 135, distance: 224.2
click at [1097, 135] on div at bounding box center [1014, 312] width 239 height 531
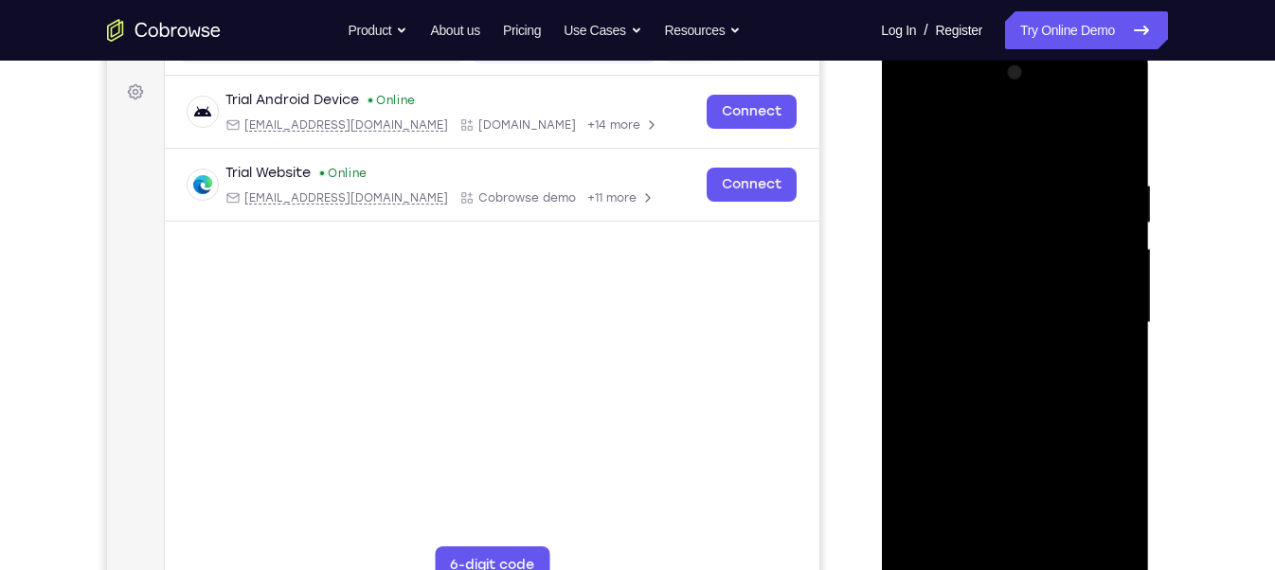
scroll to position [266, 0]
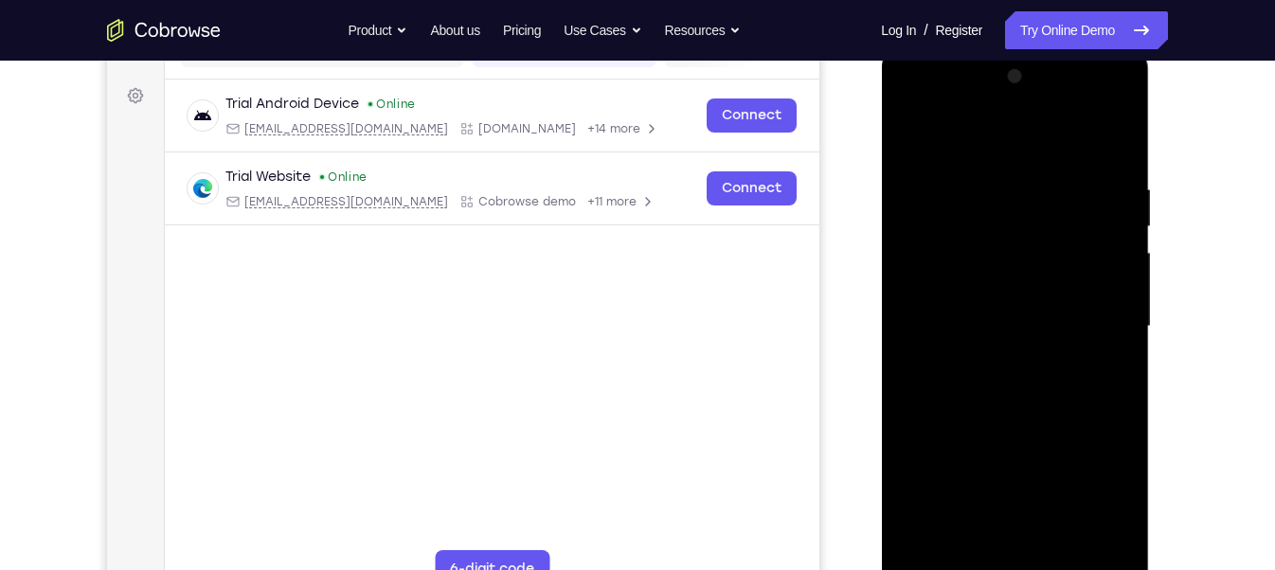
drag, startPoint x: 1028, startPoint y: 407, endPoint x: 1057, endPoint y: 172, distance: 236.8
click at [1057, 172] on div at bounding box center [1014, 327] width 239 height 531
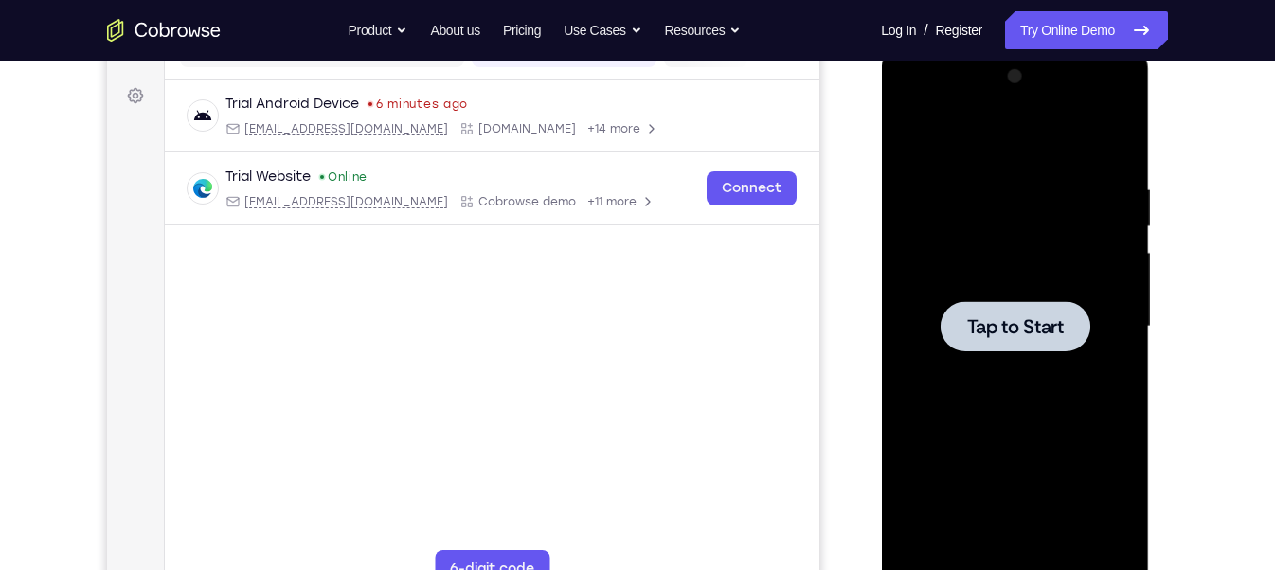
click at [1004, 300] on div at bounding box center [1014, 327] width 239 height 531
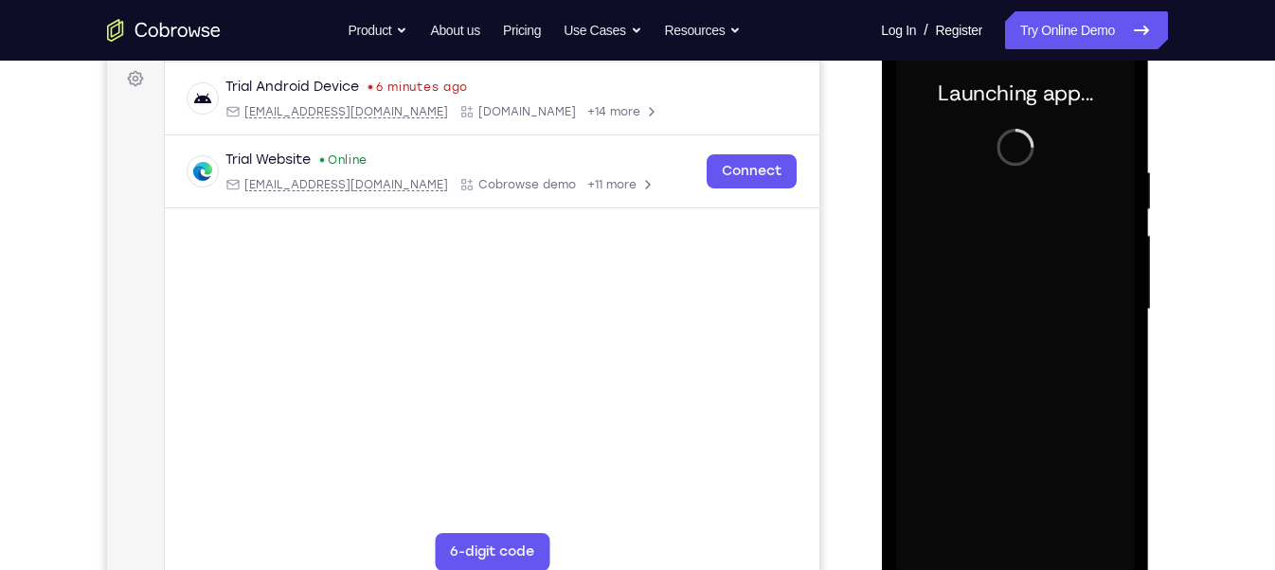
scroll to position [284, 0]
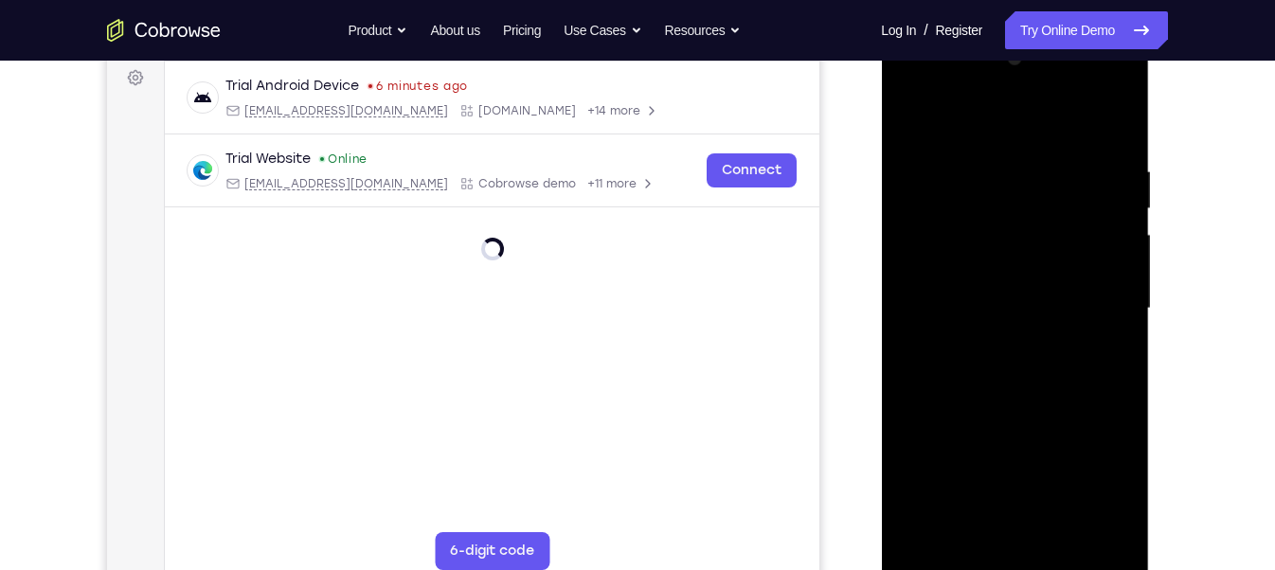
click at [1013, 507] on div at bounding box center [1014, 309] width 239 height 531
click at [1012, 507] on div at bounding box center [1014, 309] width 239 height 531
click at [1101, 469] on div at bounding box center [1014, 309] width 239 height 531
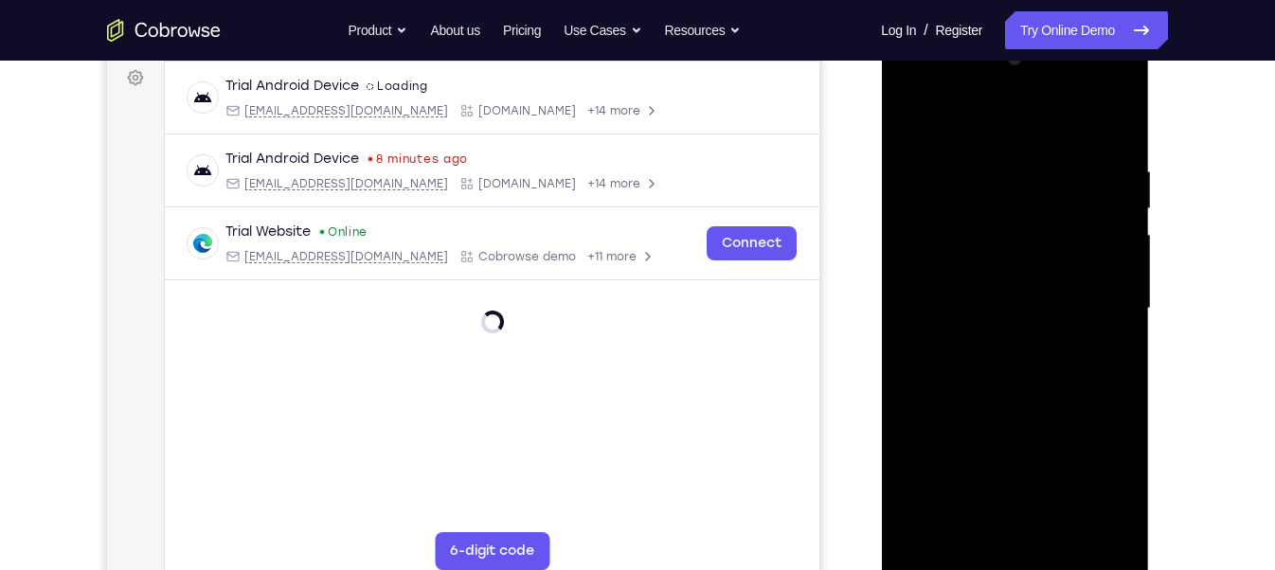
click at [1107, 467] on div at bounding box center [1014, 309] width 239 height 531
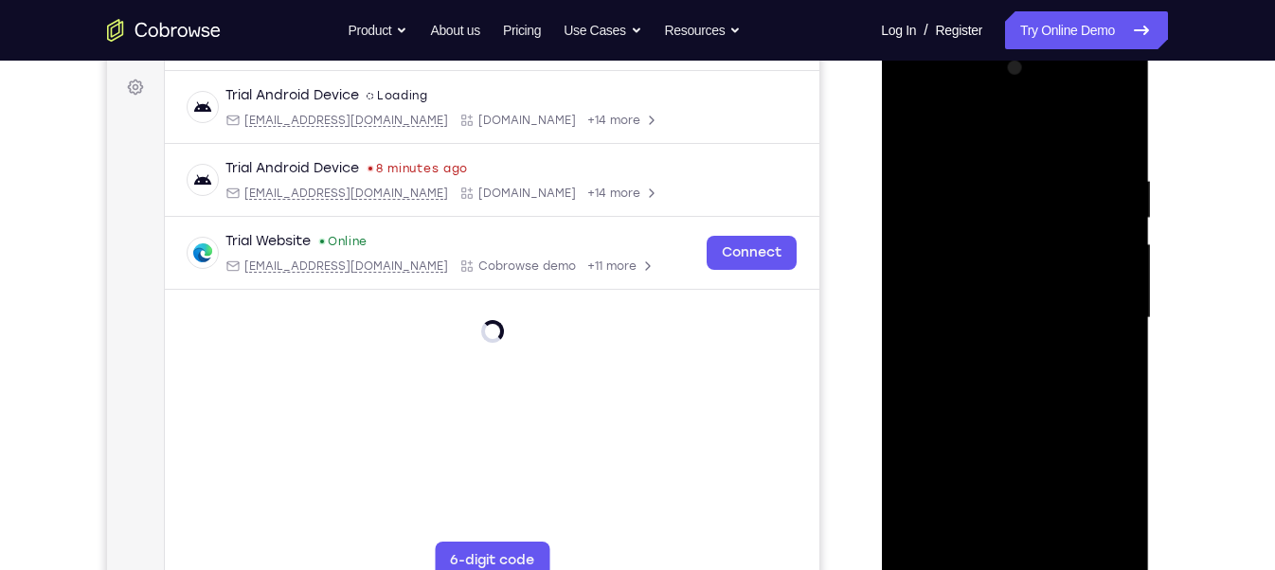
scroll to position [276, 0]
click at [1101, 483] on div at bounding box center [1014, 317] width 239 height 531
click at [919, 91] on div at bounding box center [1014, 317] width 239 height 531
click at [1095, 314] on div at bounding box center [1014, 317] width 239 height 531
click at [993, 348] on div at bounding box center [1014, 317] width 239 height 531
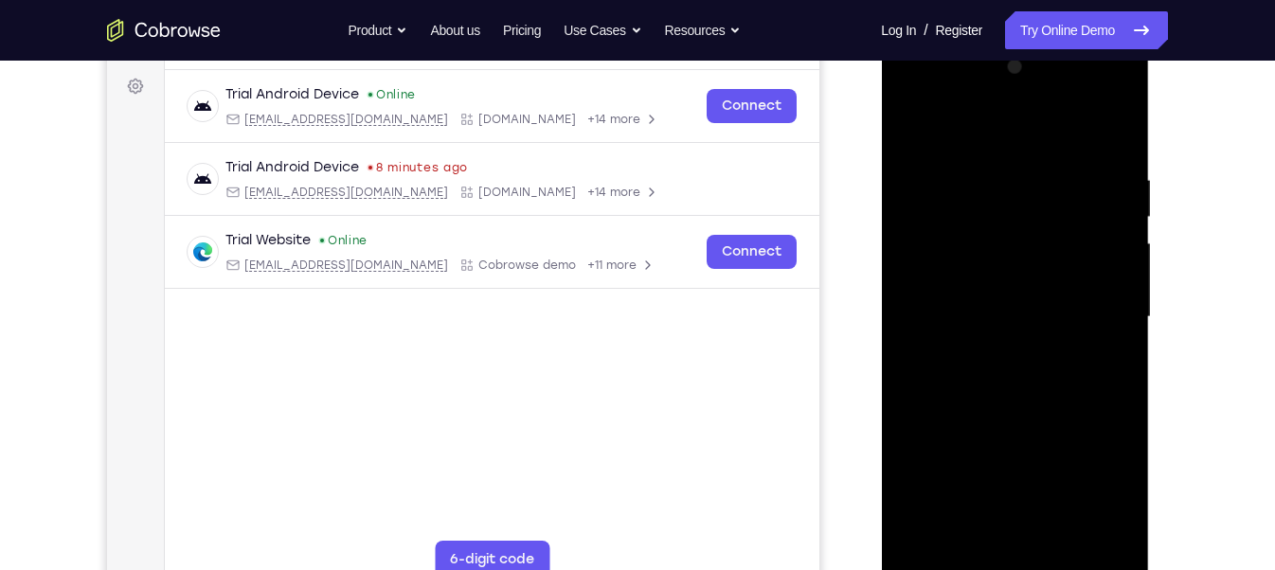
click at [1012, 280] on div at bounding box center [1014, 317] width 239 height 531
click at [984, 237] on div at bounding box center [1014, 317] width 239 height 531
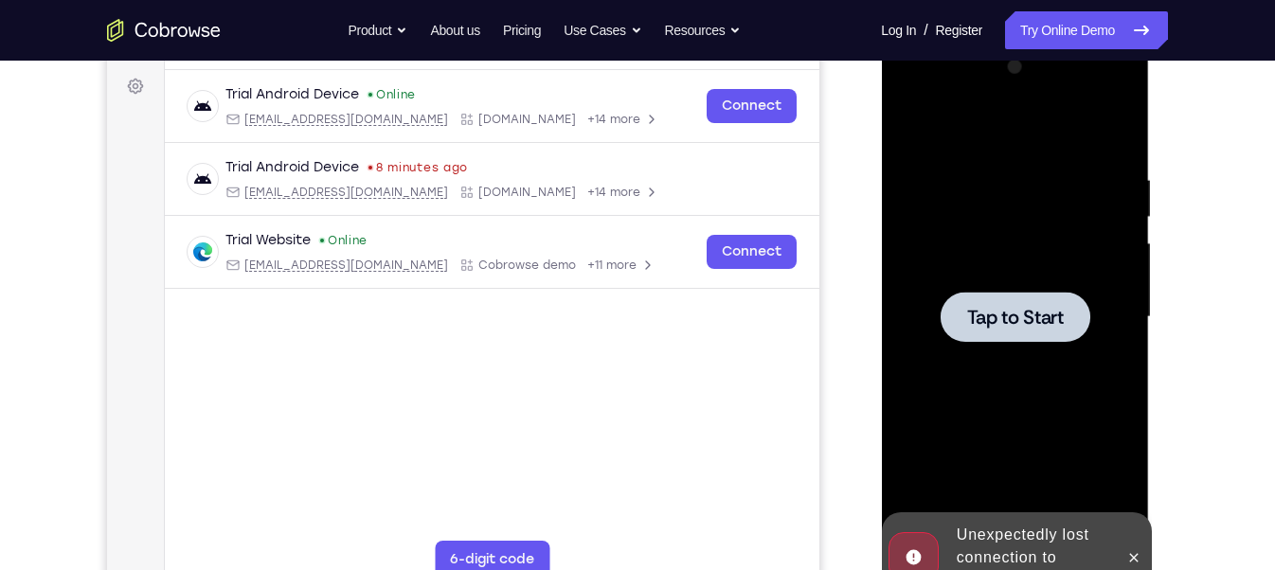
click at [1023, 286] on div at bounding box center [1014, 317] width 239 height 531
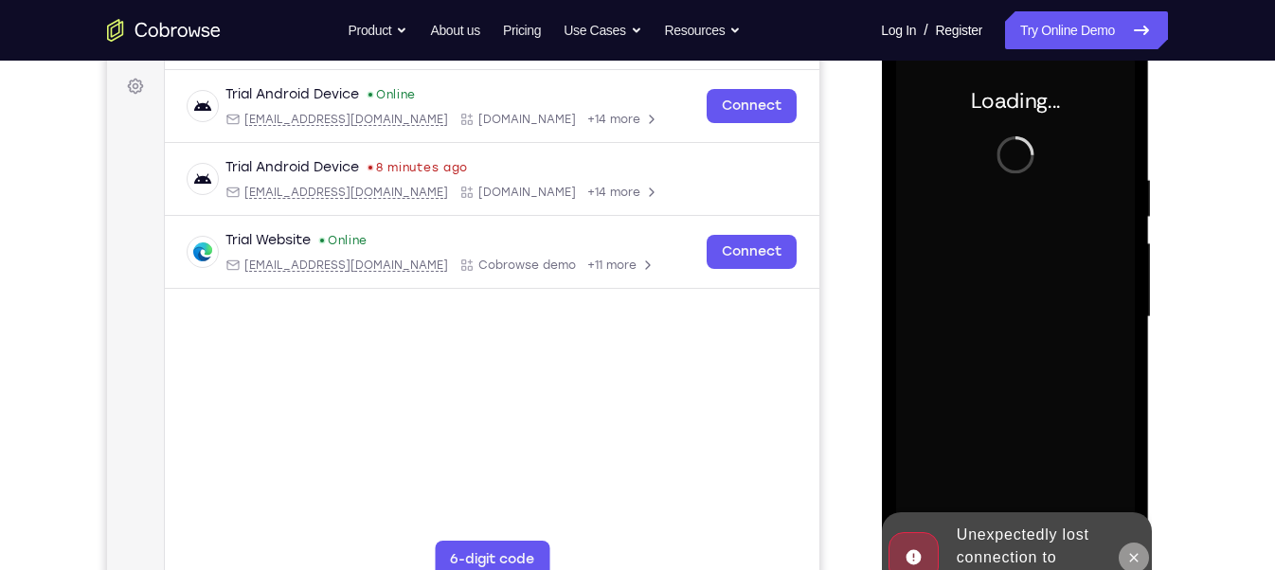
click at [1132, 507] on button at bounding box center [1133, 558] width 30 height 30
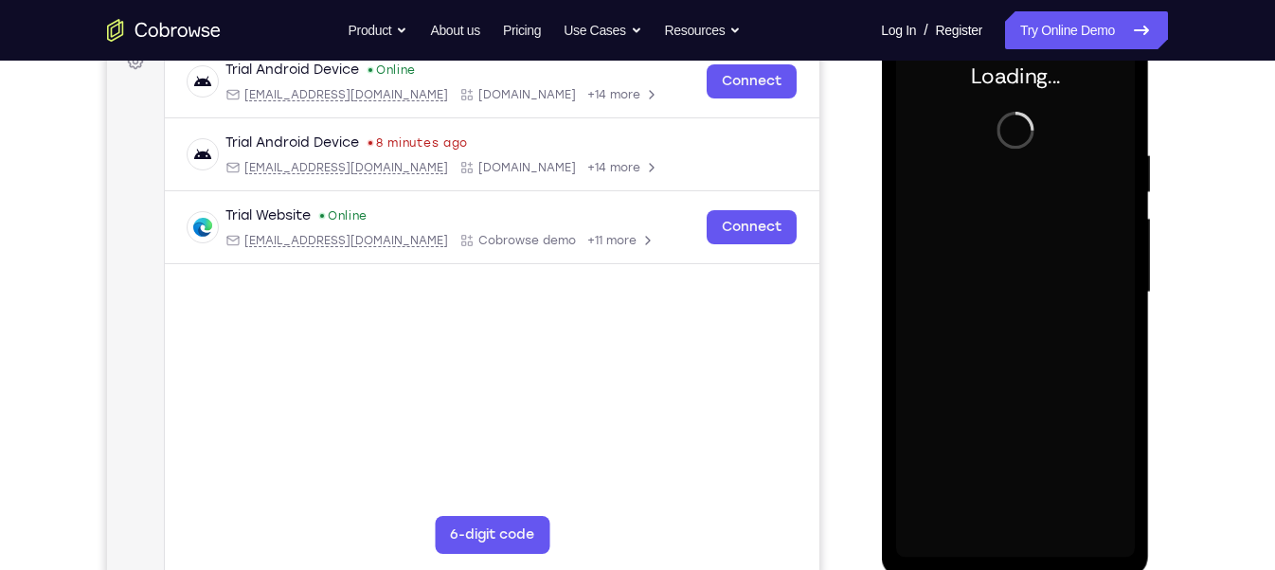
scroll to position [299, 0]
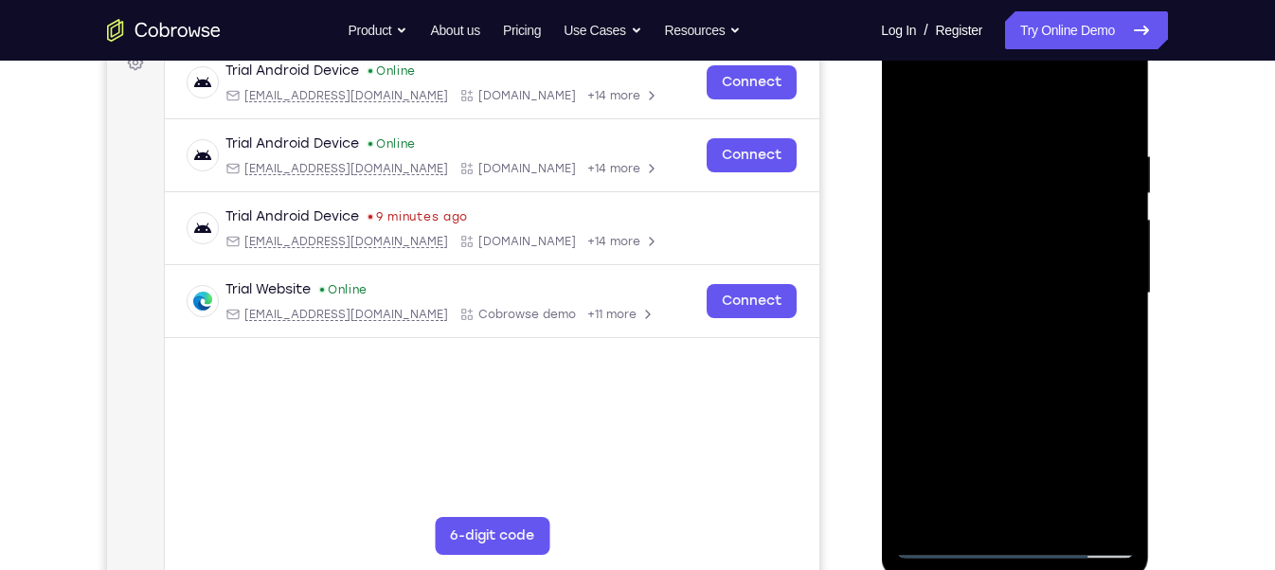
click at [1015, 507] on div at bounding box center [1014, 293] width 239 height 531
